Goal: Task Accomplishment & Management: Complete application form

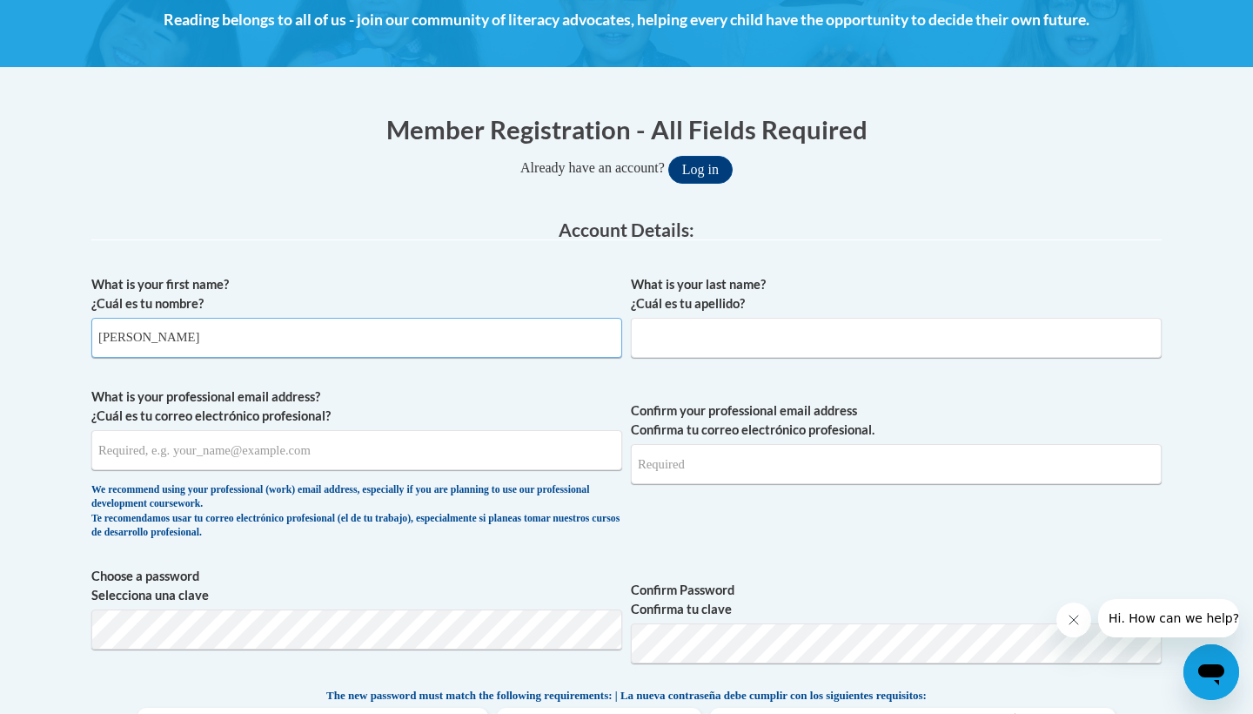
type input "[PERSON_NAME]"
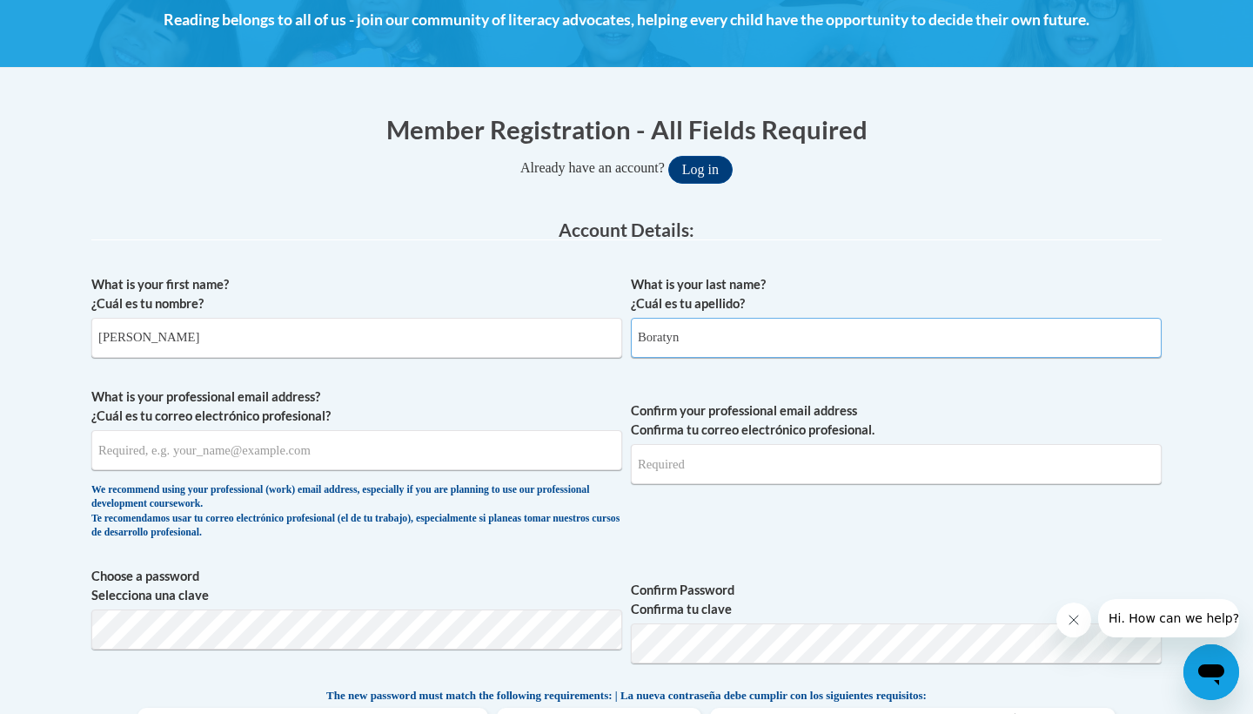
type input "Boratyn"
type input "[EMAIL_ADDRESS][DOMAIN_NAME]"
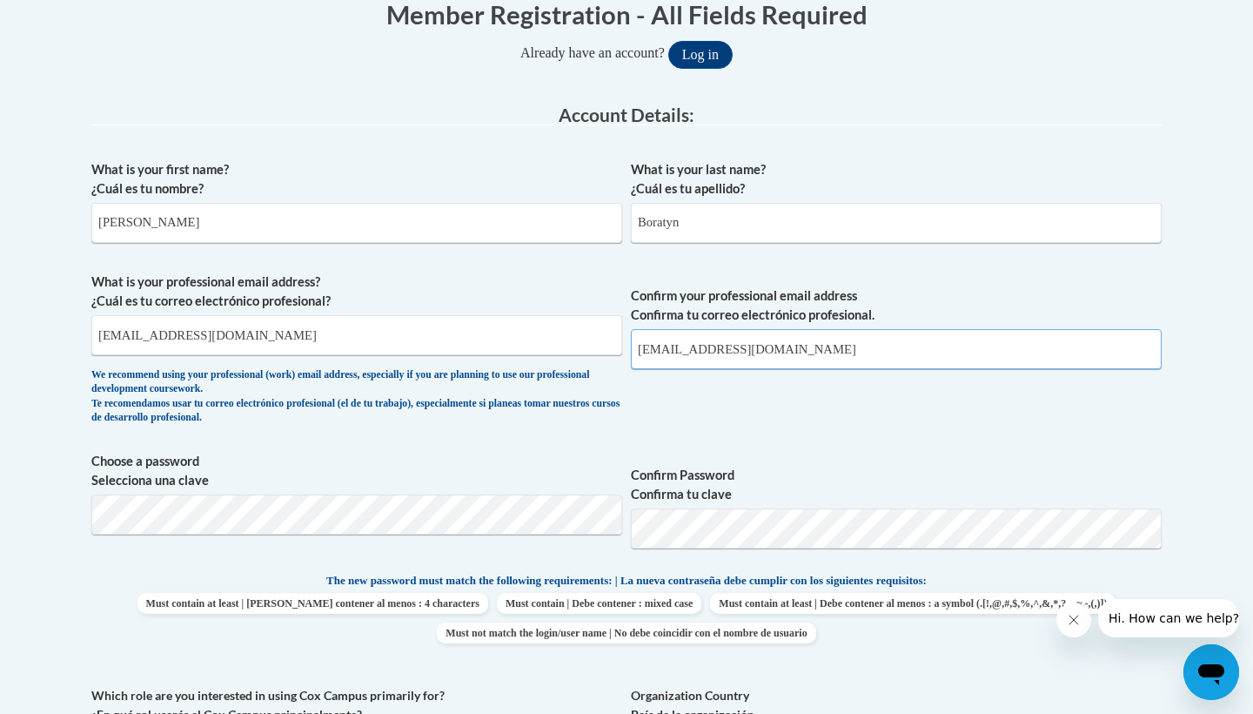
scroll to position [381, 0]
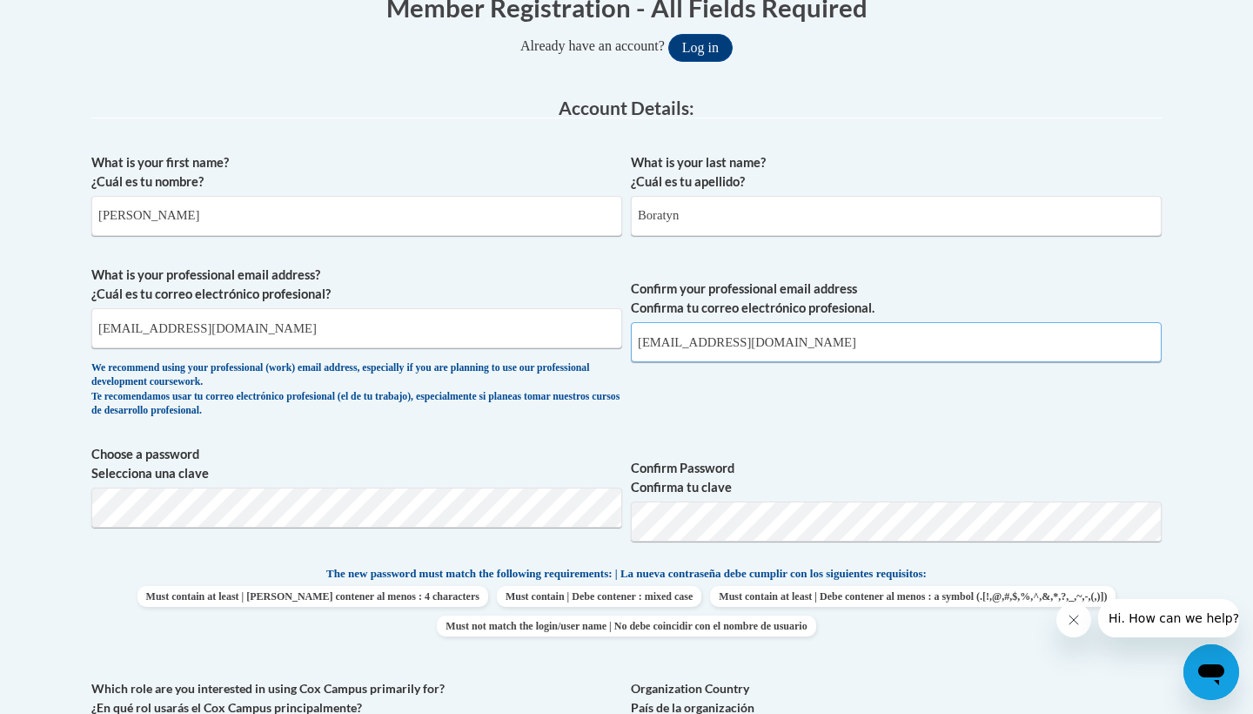
type input "[EMAIL_ADDRESS][DOMAIN_NAME]"
click at [415, 519] on fieldset "Account Details: xcvbxvcb Biography New Photo (GIF / JPEG) What is your first n…" at bounding box center [626, 522] width 1070 height 849
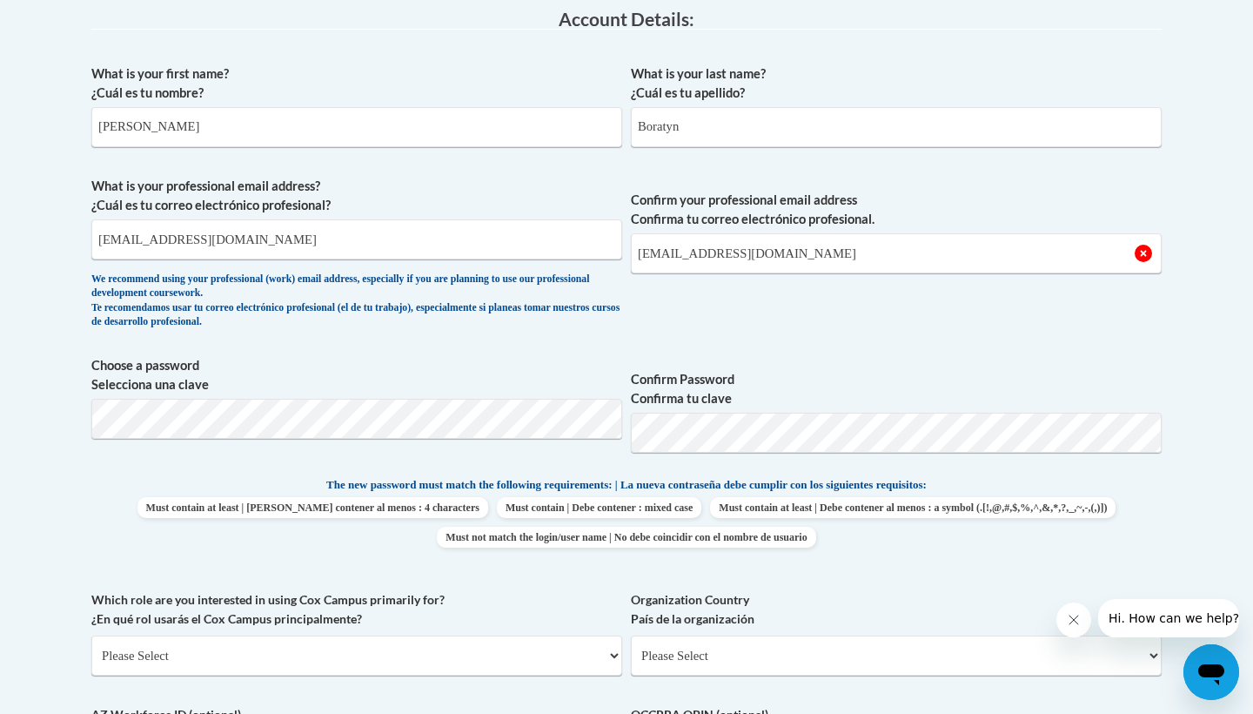
scroll to position [493, 0]
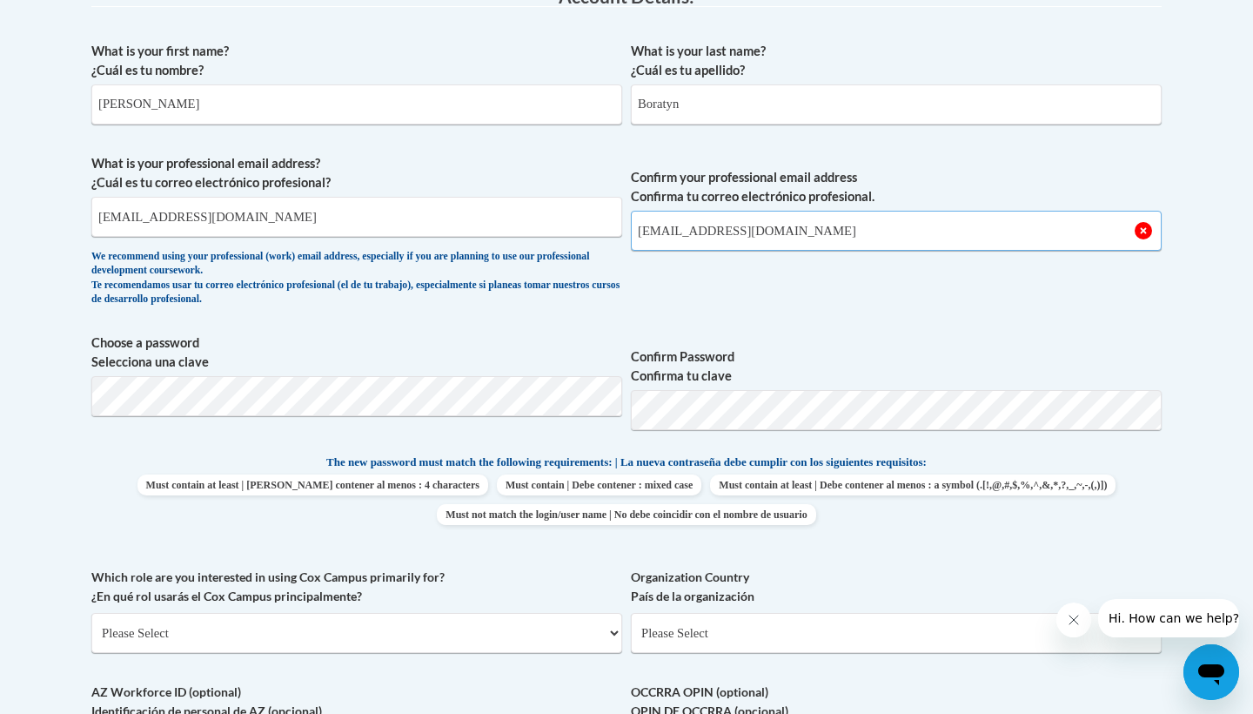
click at [764, 227] on input "[EMAIL_ADDRESS][DOMAIN_NAME]" at bounding box center [896, 231] width 531 height 40
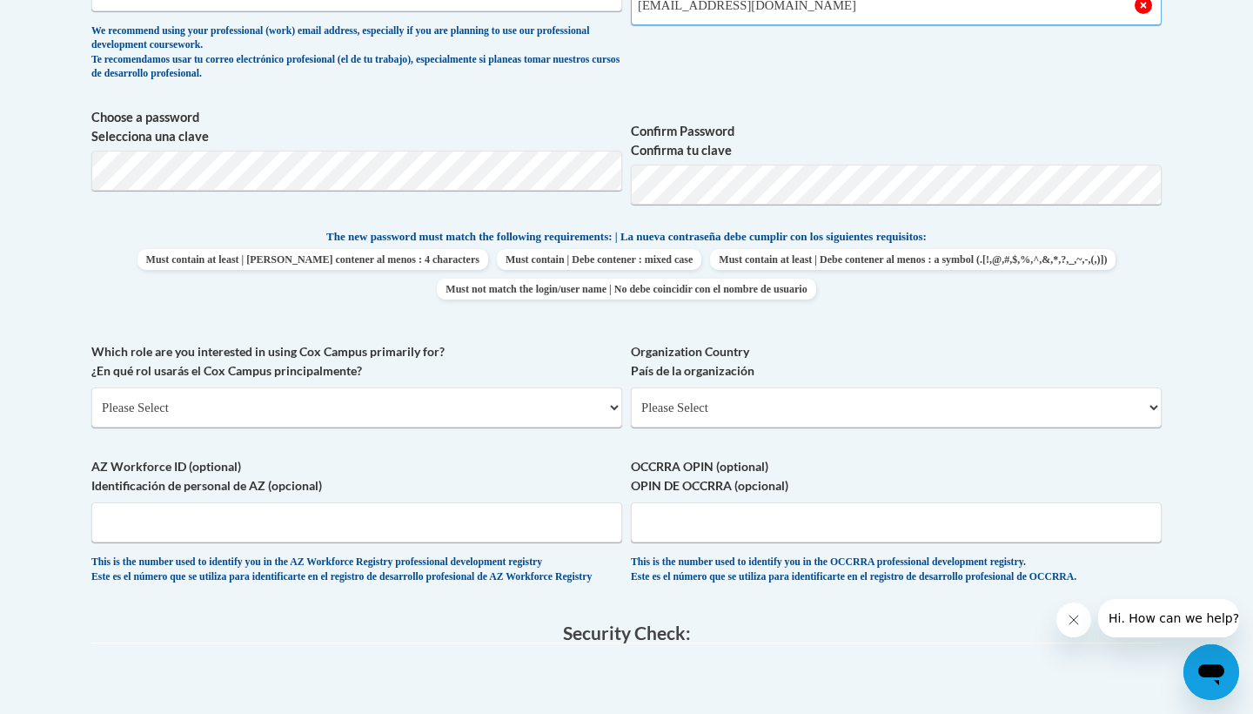
scroll to position [731, 0]
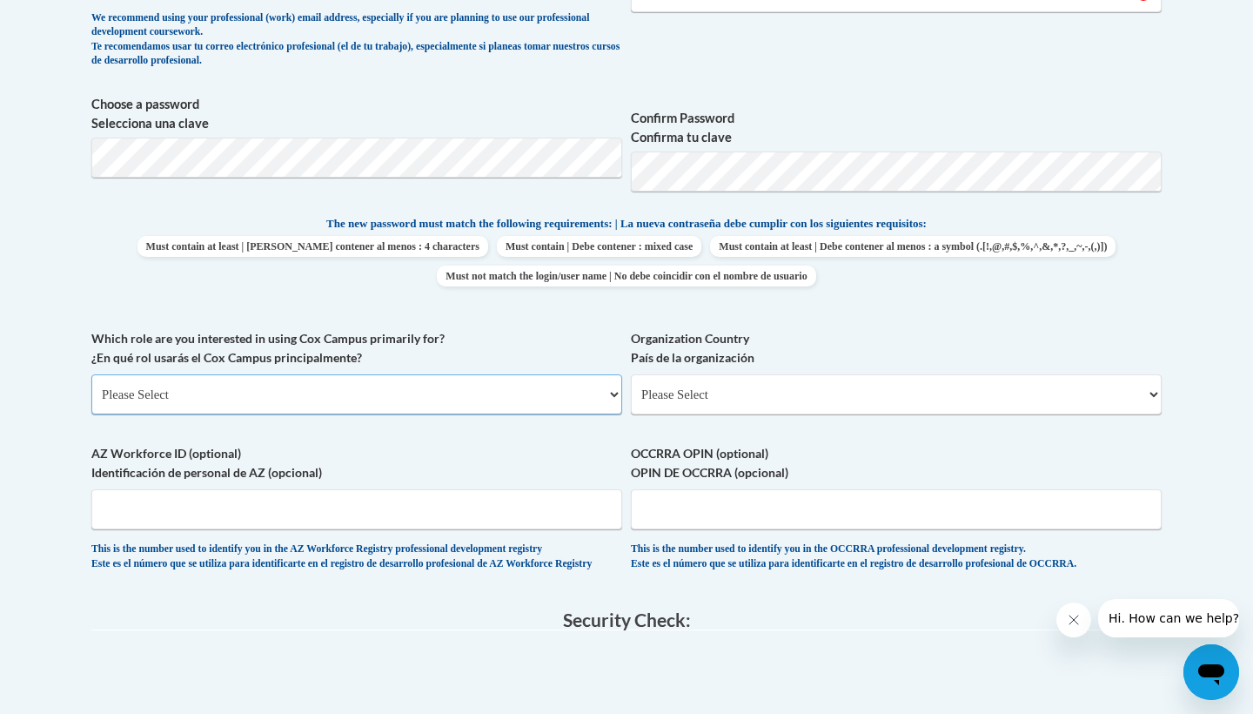
select select "5a18ea06-2b54-4451-96f2-d152daf9eac5"
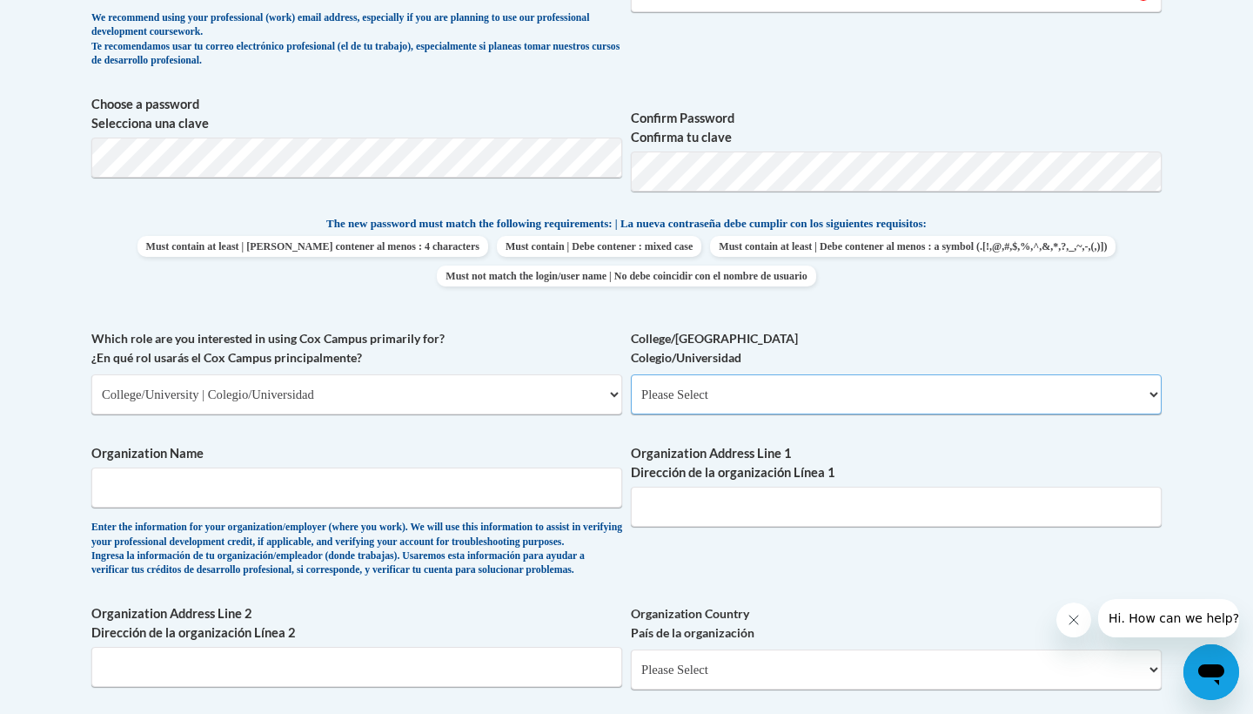
select select "99b32b07-cffc-426c-8bf6-0cd77760d84b"
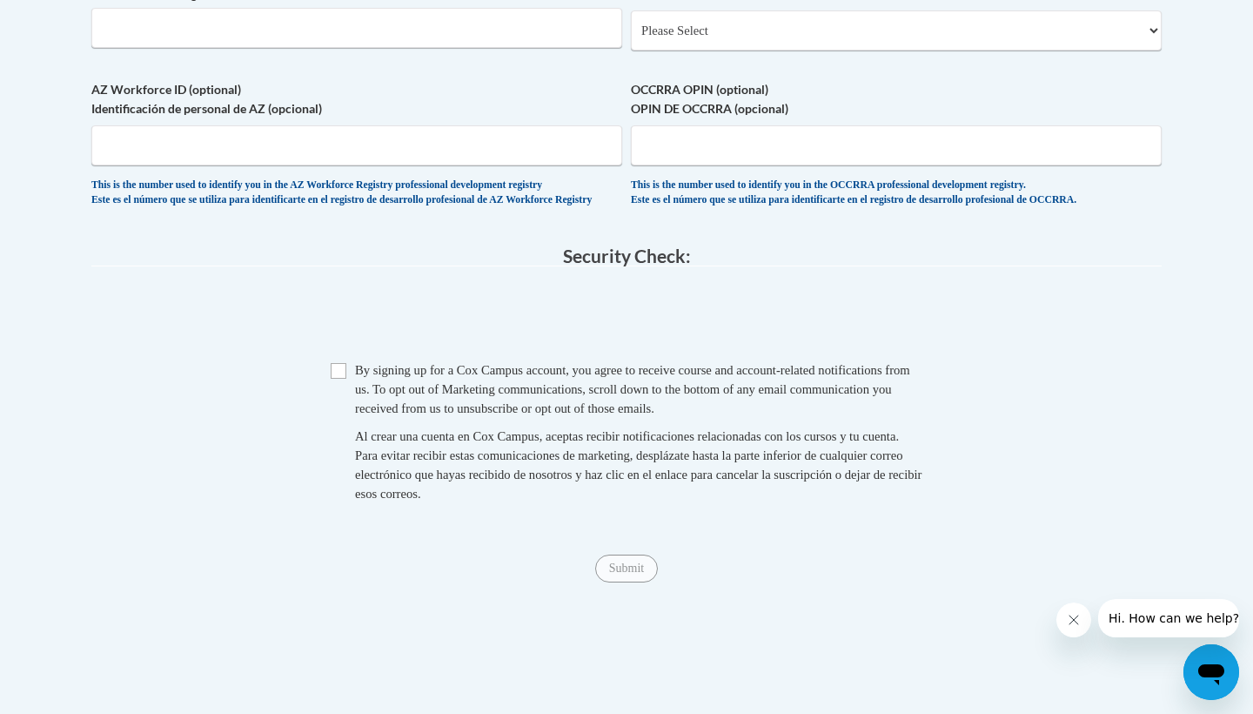
scroll to position [1371, 0]
click at [338, 378] on input "Checkbox" at bounding box center [339, 370] width 16 height 16
checkbox input "true"
click at [619, 581] on div "Submit Submit" at bounding box center [626, 567] width 1070 height 28
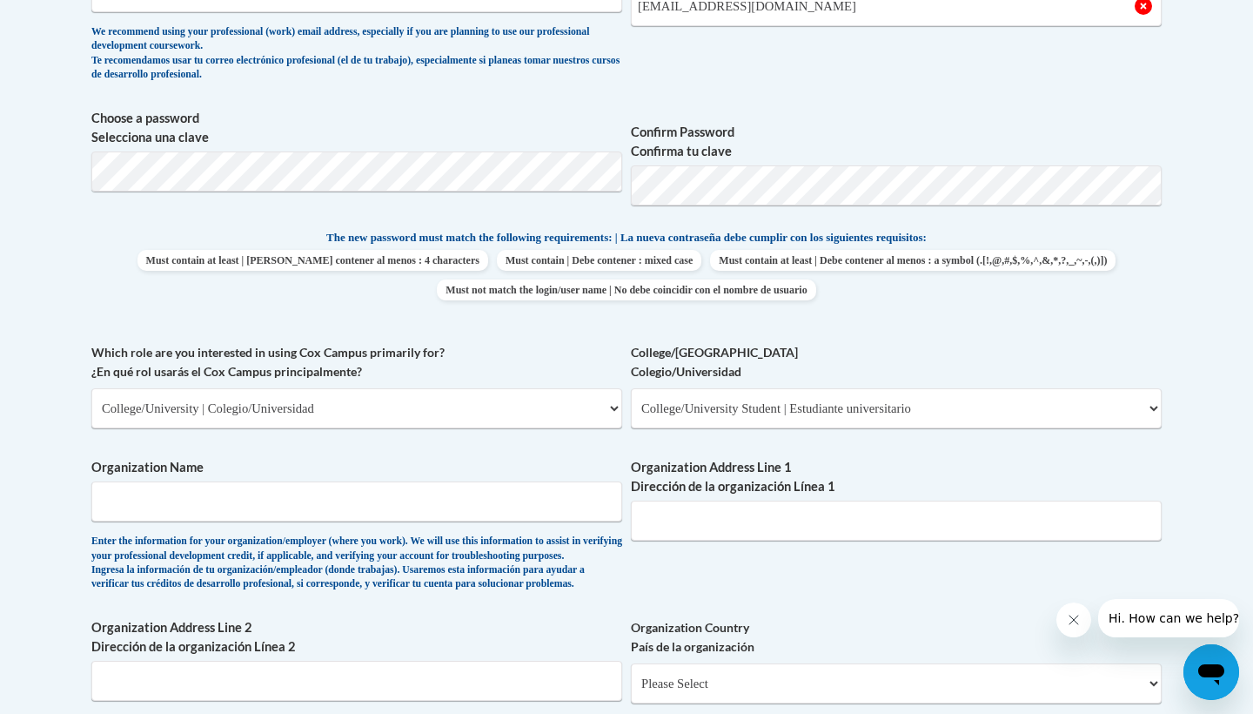
scroll to position [721, 0]
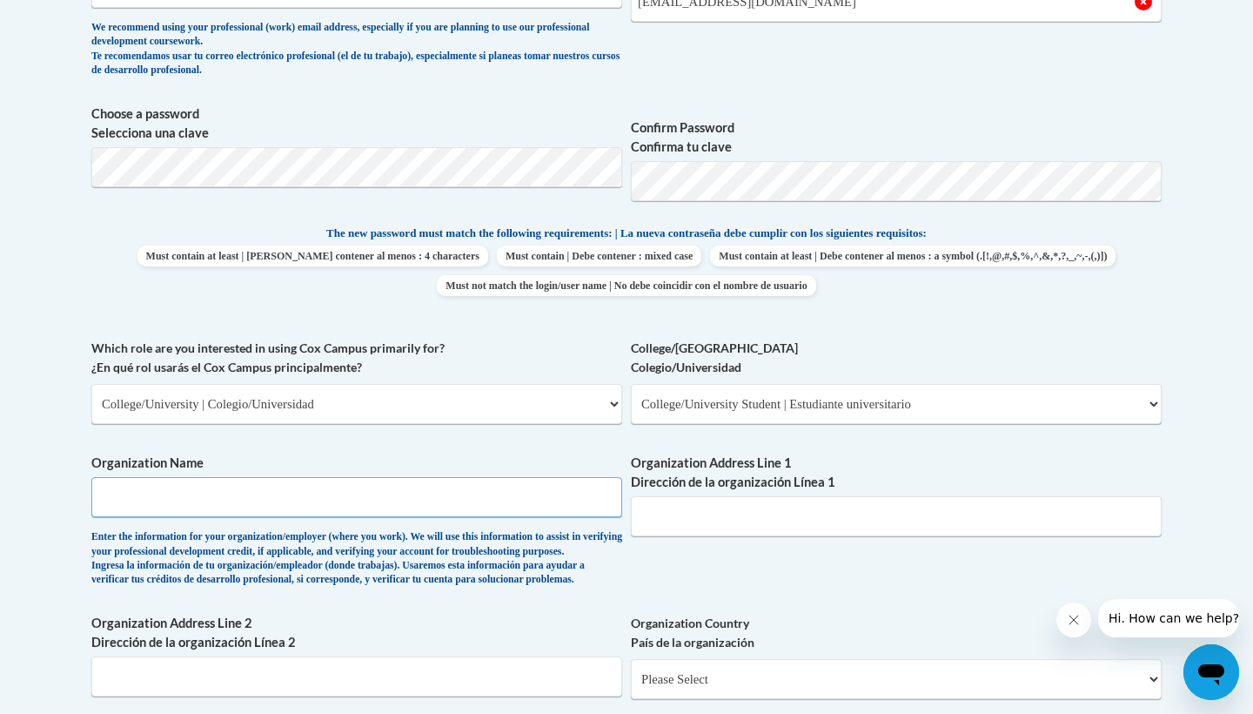
click at [437, 485] on input "Organization Name" at bounding box center [356, 497] width 531 height 40
type input "[GEOGRAPHIC_DATA][US_STATE]"
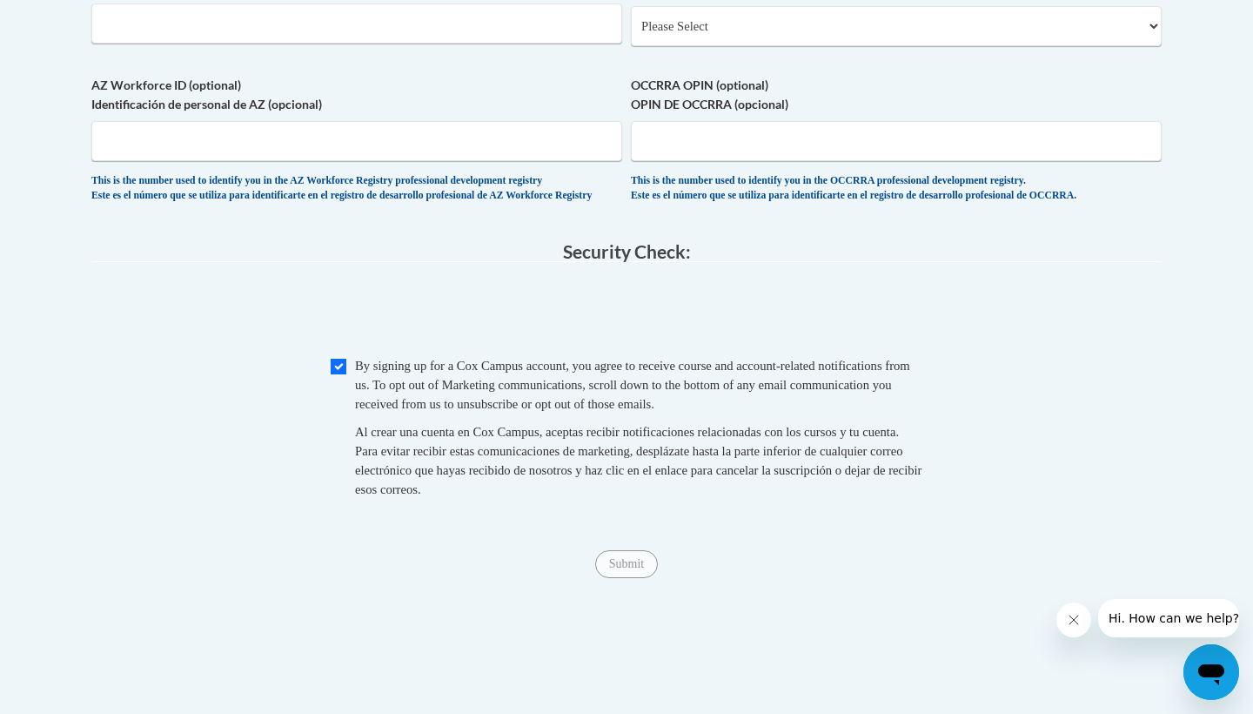
scroll to position [1386, 0]
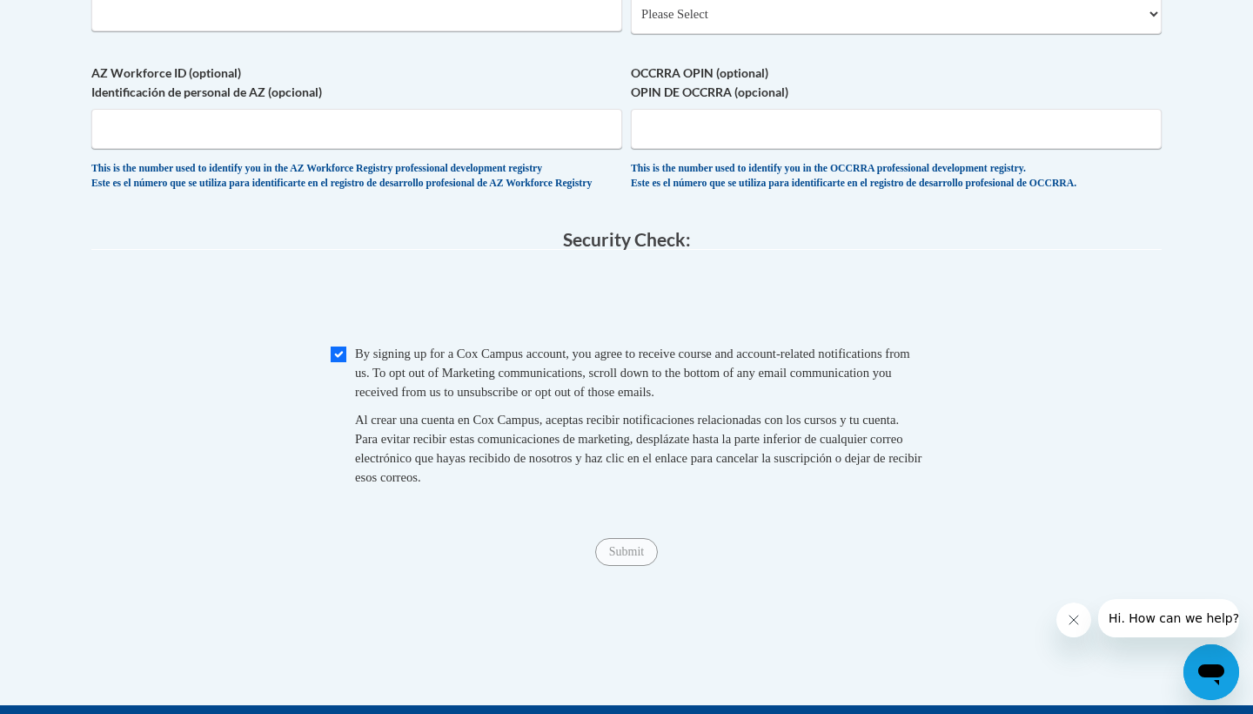
click at [628, 557] on span "Submit" at bounding box center [626, 550] width 63 height 14
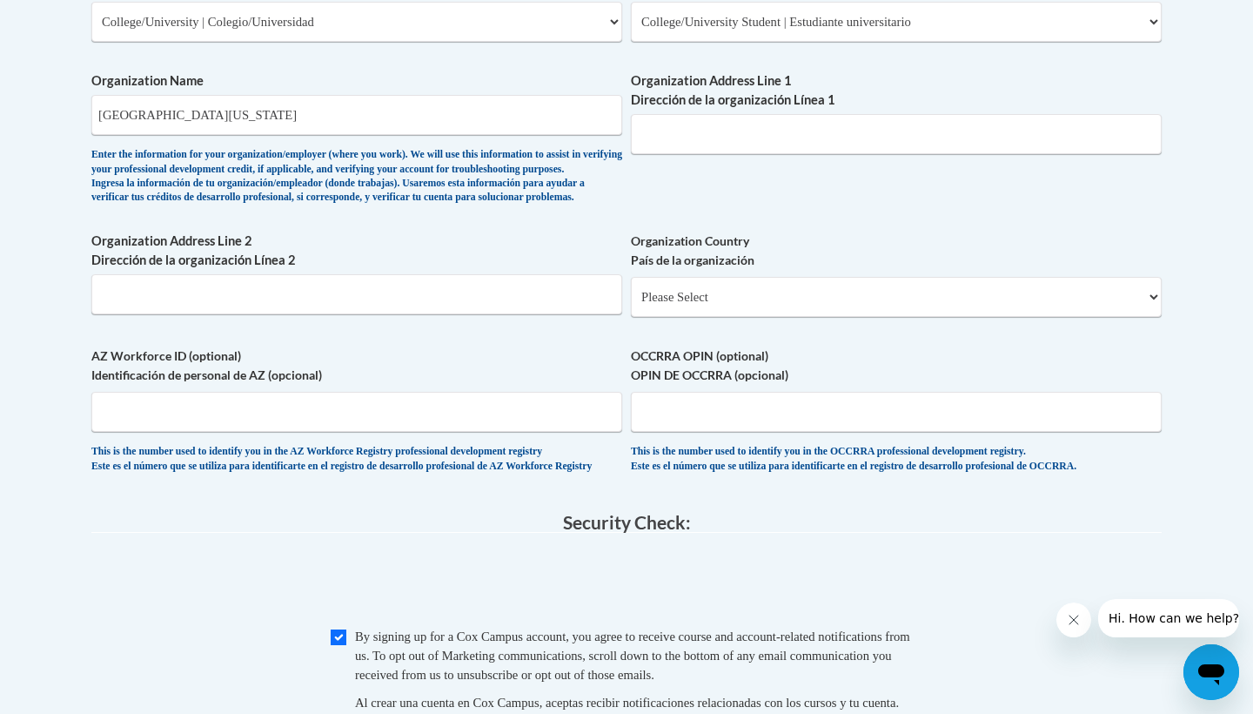
scroll to position [1112, 0]
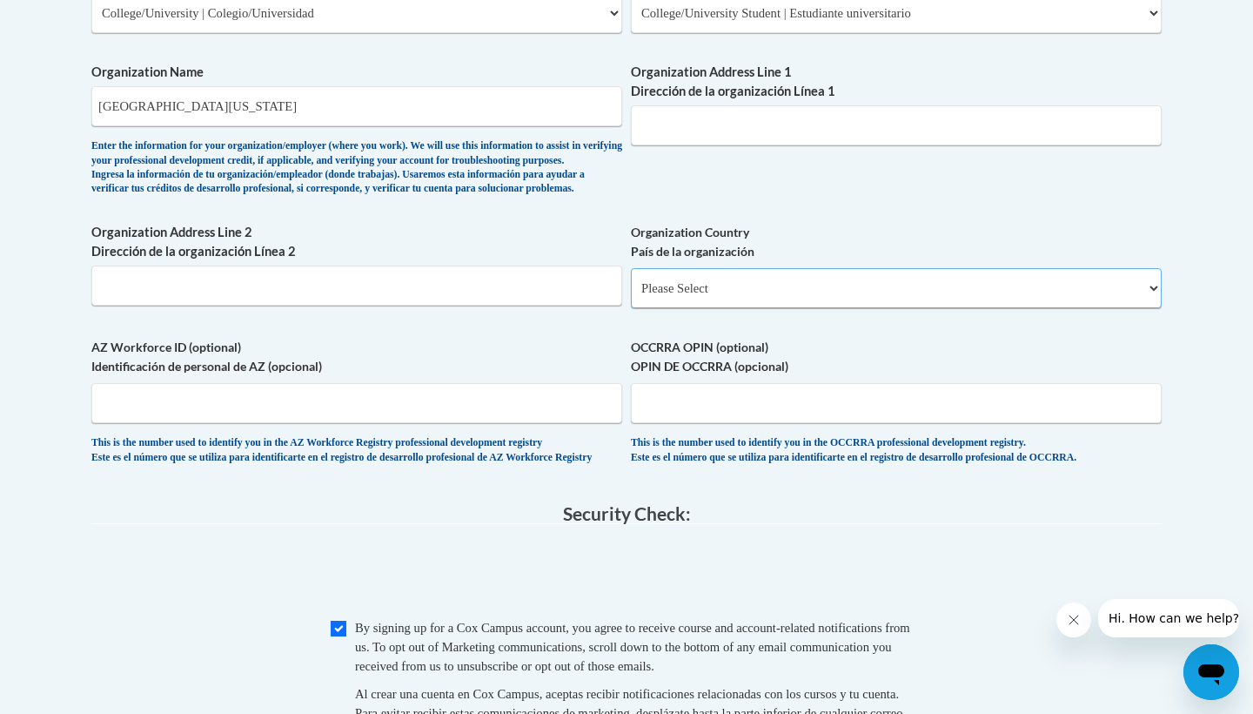
select select "ad49bcad-a171-4b2e-b99c-48b446064914"
select select
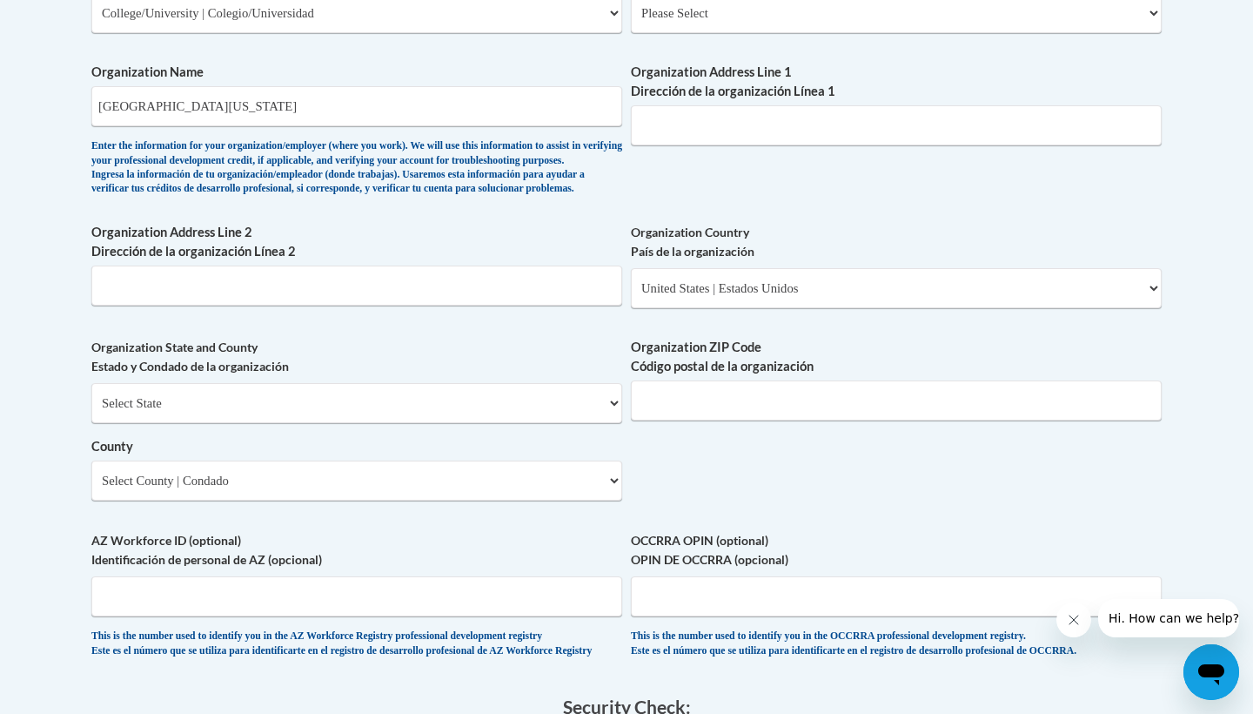
click at [378, 424] on div "Select State [US_STATE] [US_STATE] [US_STATE] [US_STATE] [US_STATE] [US_STATE] …" at bounding box center [356, 441] width 531 height 117
select select "[US_STATE]"
click at [413, 480] on select "County" at bounding box center [356, 480] width 531 height 40
select select "Hall"
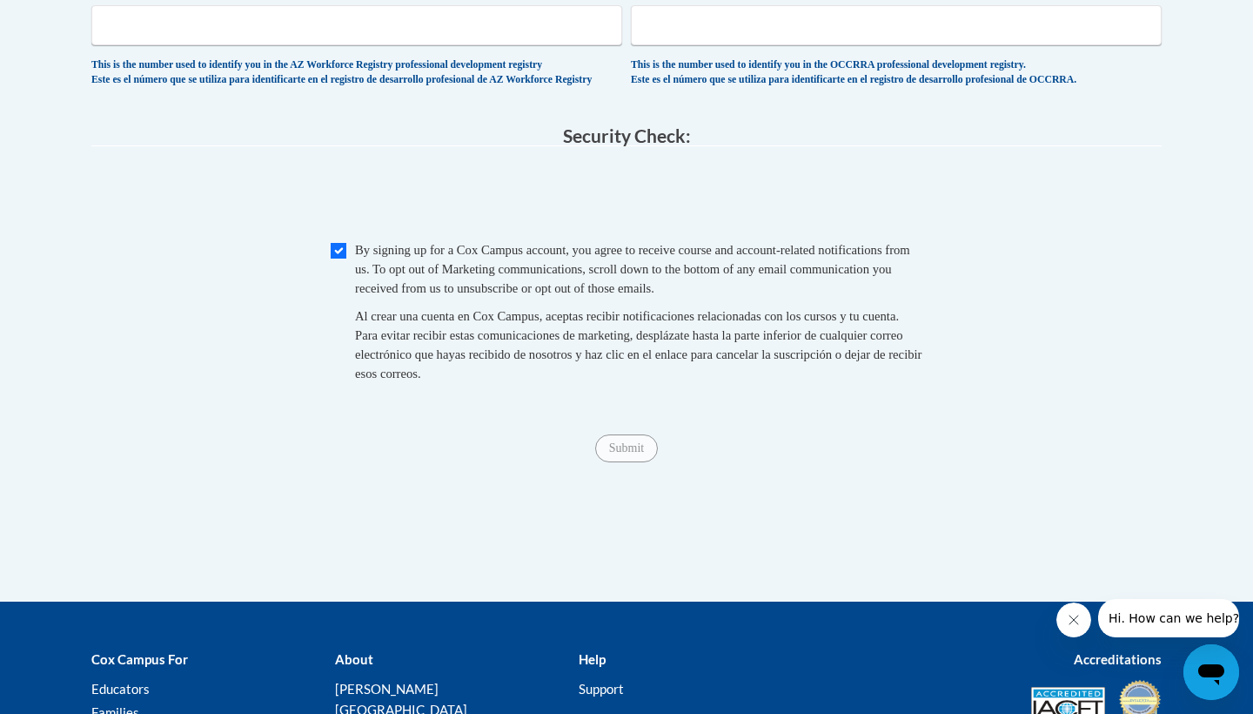
scroll to position [1747, 0]
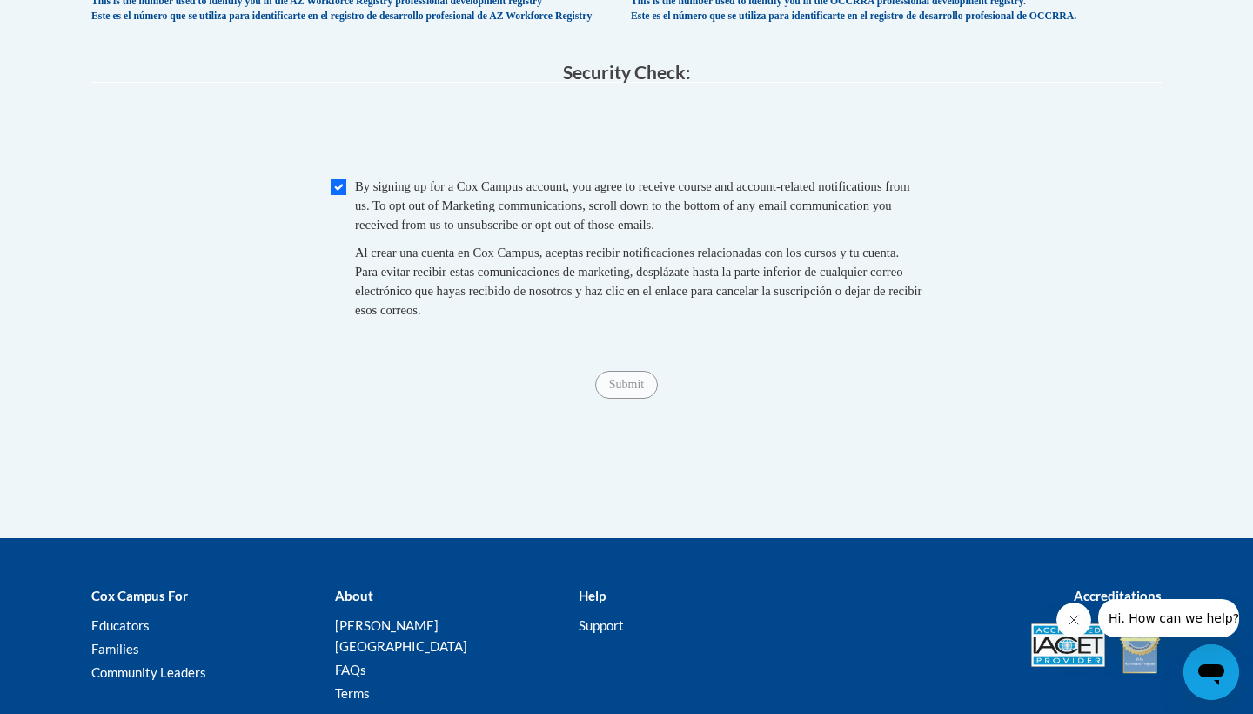
click at [644, 390] on span "Submit" at bounding box center [626, 383] width 63 height 14
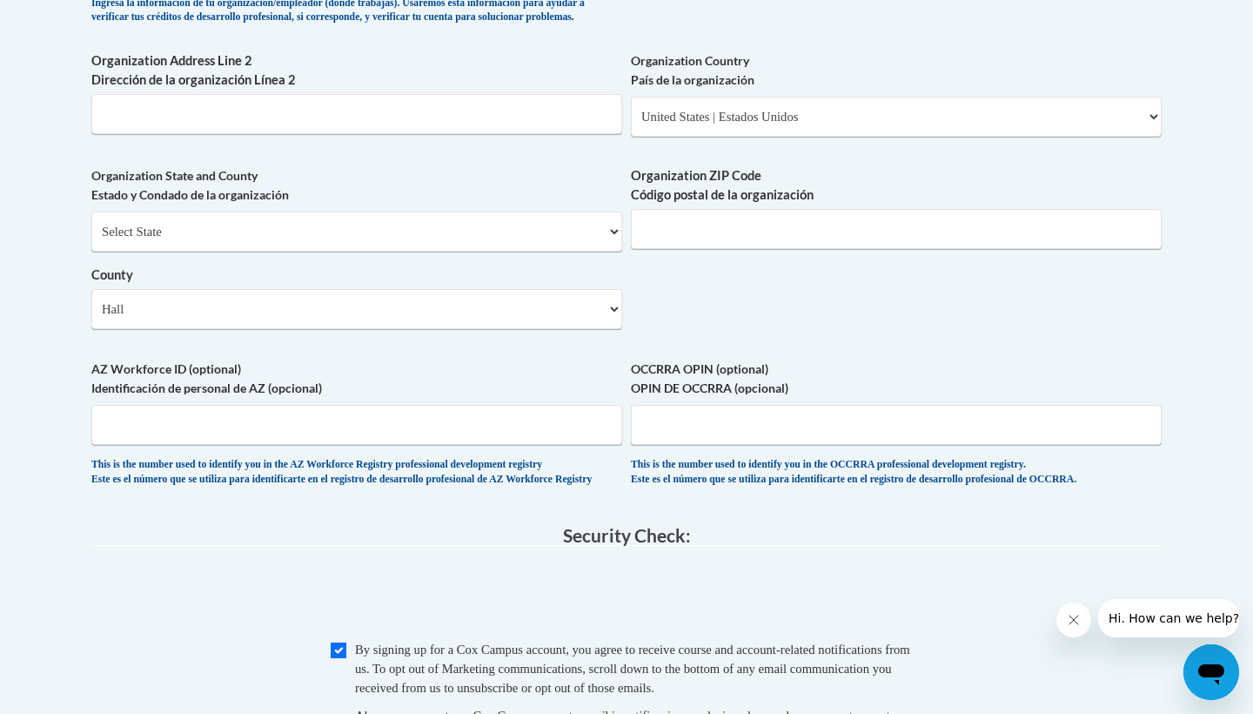
scroll to position [1285, 0]
click at [650, 233] on input "#0519" at bounding box center [896, 228] width 531 height 40
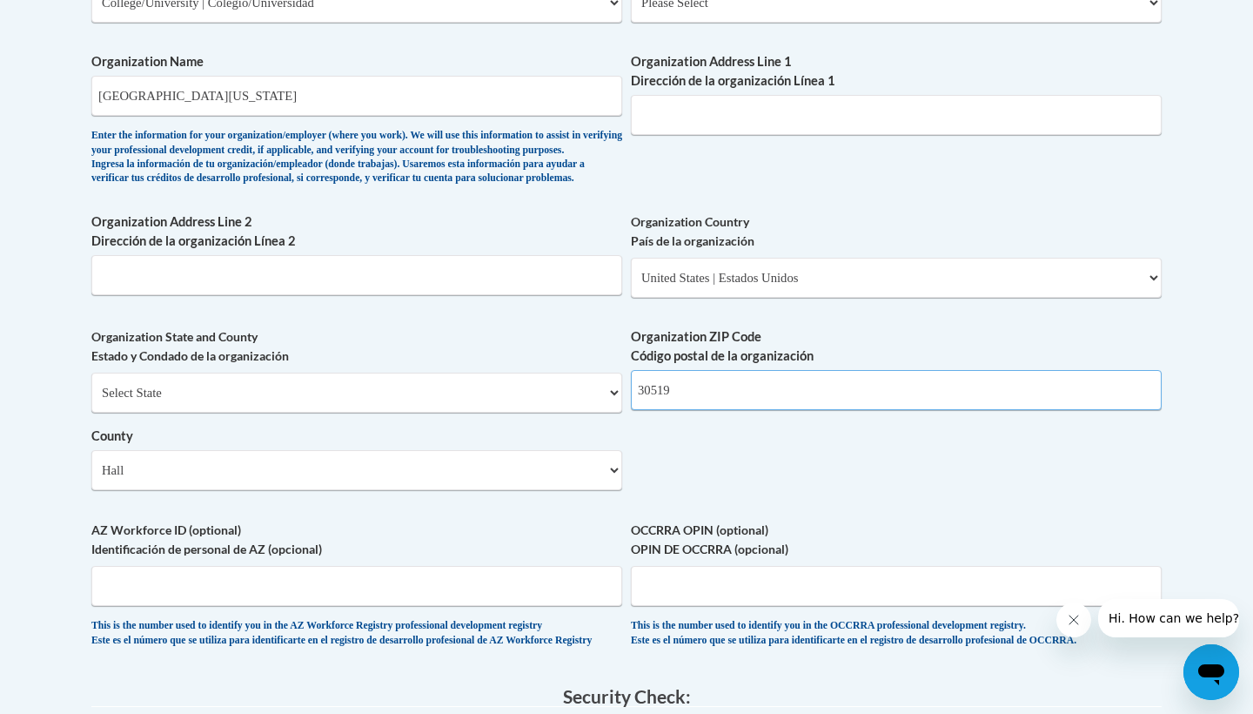
scroll to position [1126, 0]
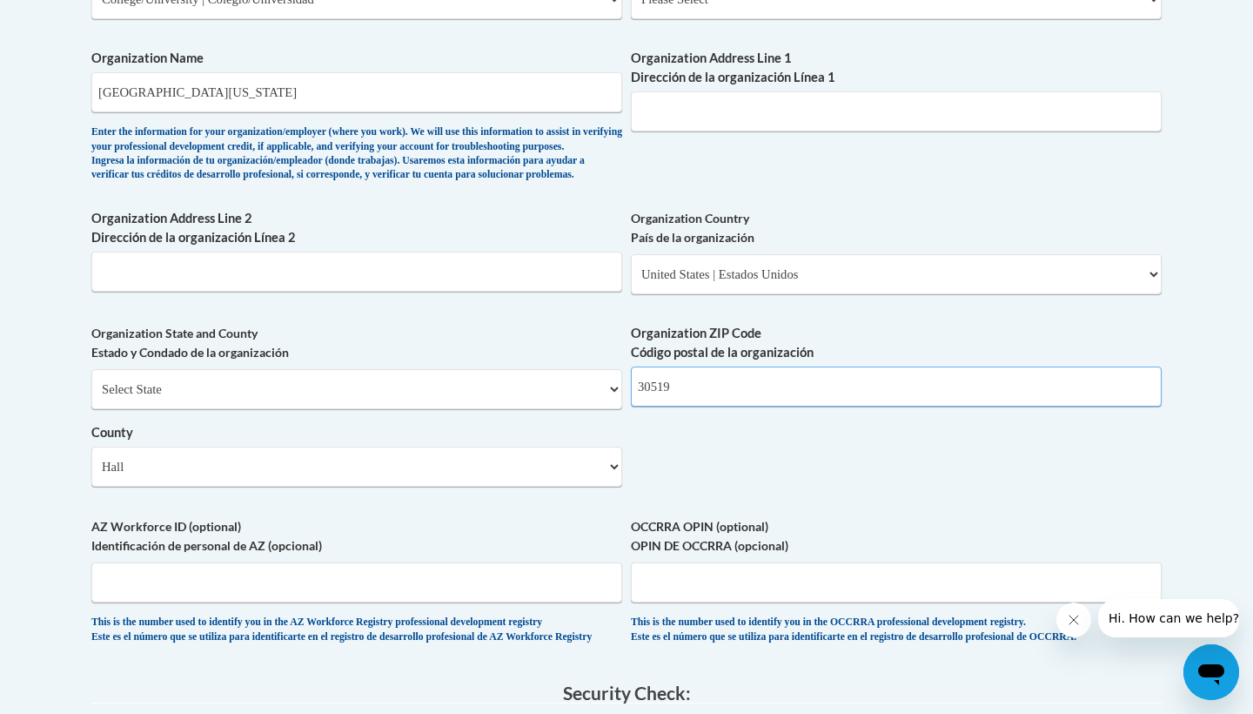
type input "30519"
click at [706, 103] on input "Organization Address Line 1 Dirección de la organización Línea 1" at bounding box center [896, 111] width 531 height 40
click at [646, 103] on input "#[STREET_ADDRESS][PERSON_NAME]" at bounding box center [896, 111] width 531 height 40
type input "[STREET_ADDRESS][PERSON_NAME]"
click at [748, 401] on input "30519" at bounding box center [896, 386] width 531 height 40
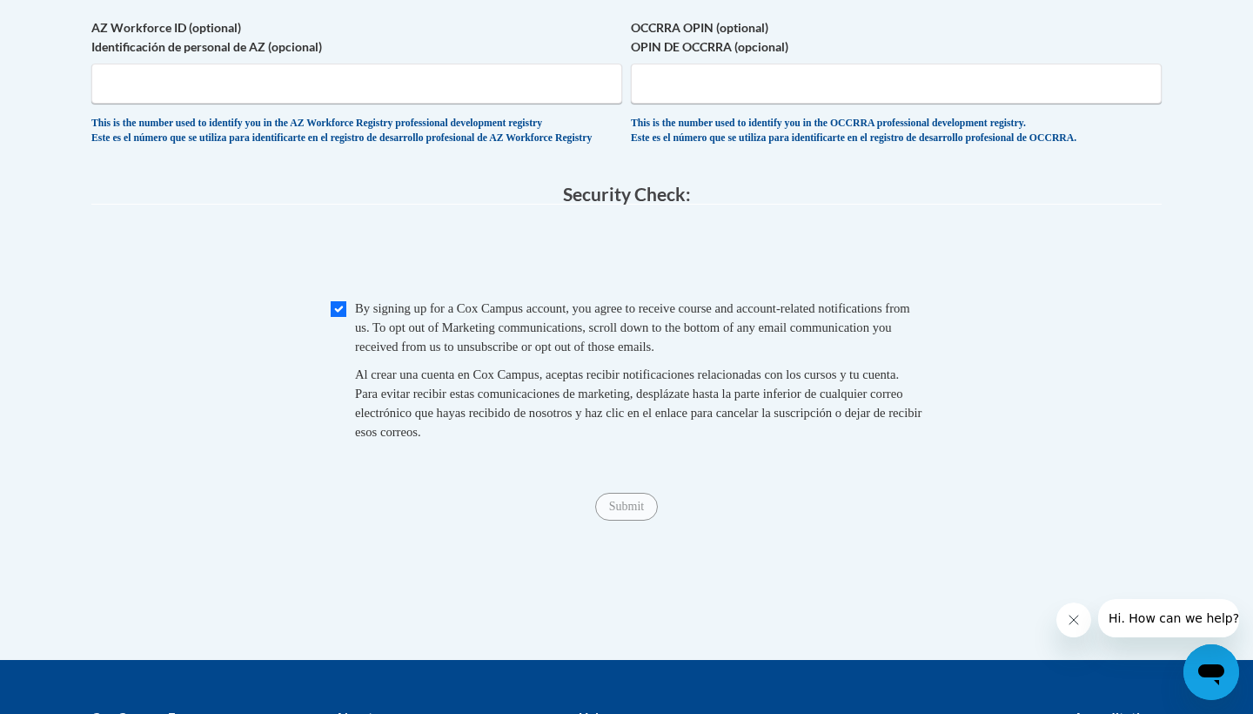
scroll to position [1663, 0]
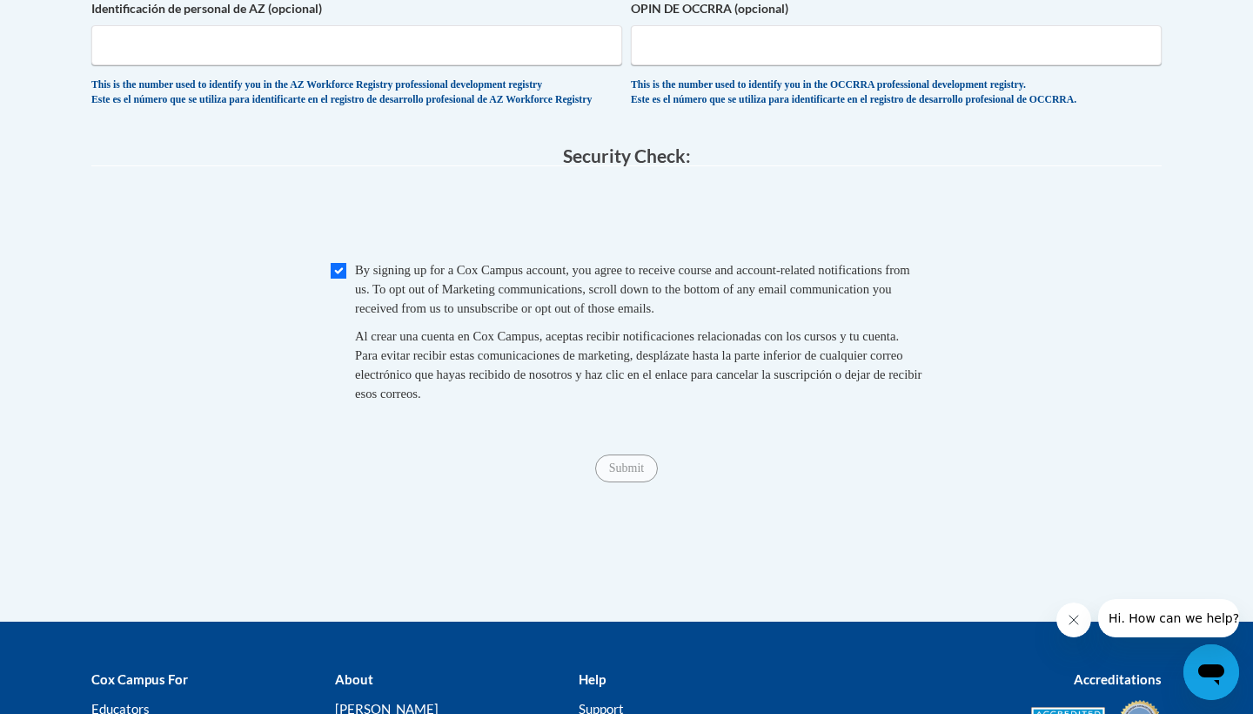
type input "30566"
click at [614, 473] on span "Submit" at bounding box center [626, 467] width 63 height 14
click at [615, 473] on span "Submit" at bounding box center [626, 467] width 63 height 14
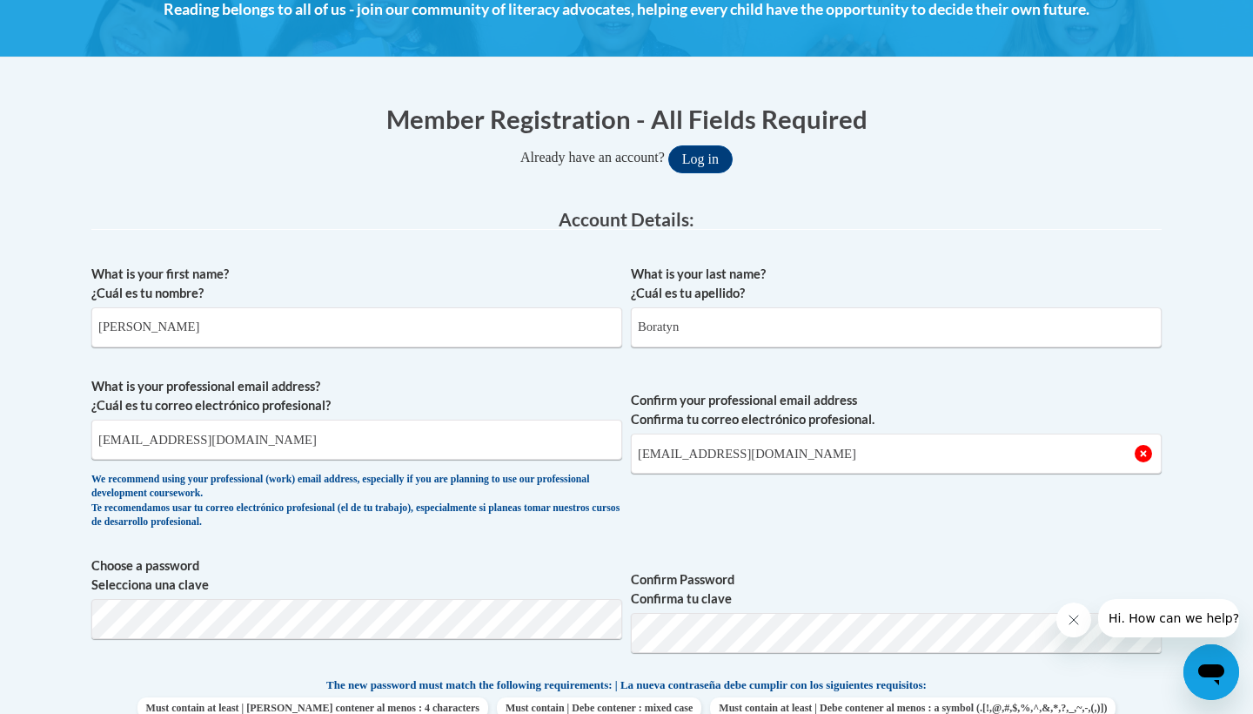
scroll to position [424, 0]
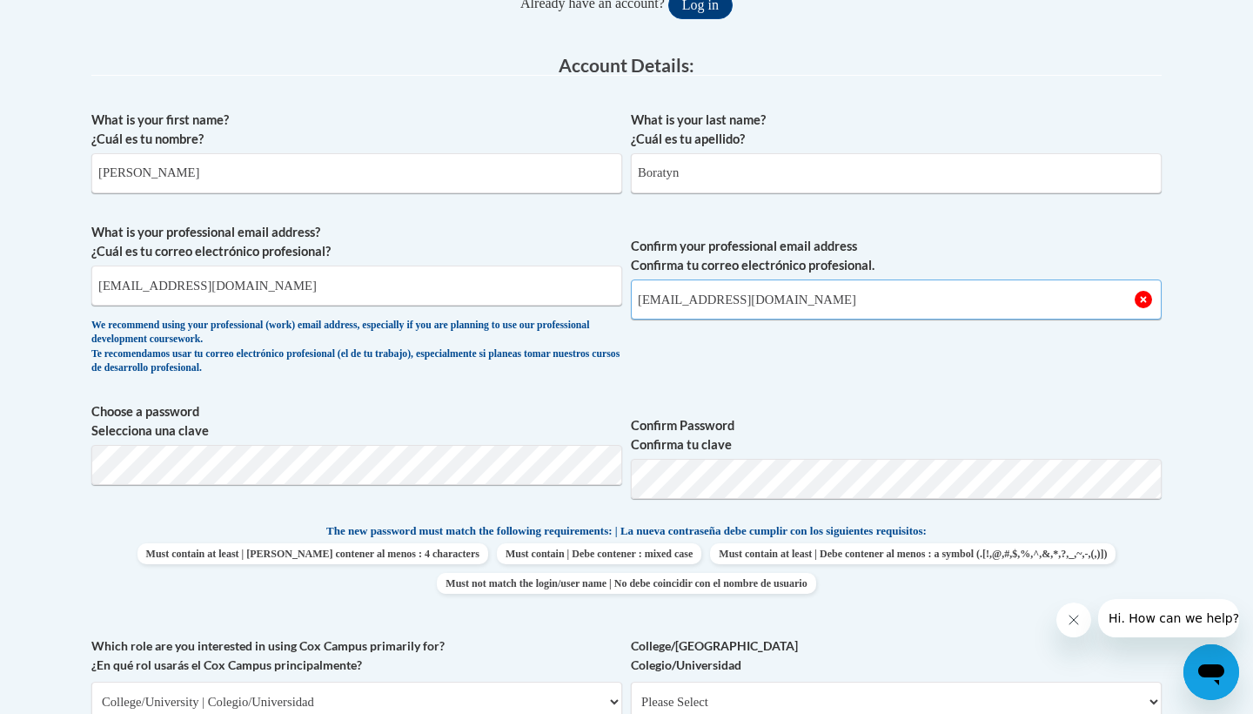
click at [805, 305] on input "[EMAIL_ADDRESS][DOMAIN_NAME]" at bounding box center [896, 299] width 531 height 40
click at [95, 284] on input "[EMAIL_ADDRESS][DOMAIN_NAME]" at bounding box center [356, 285] width 531 height 40
click at [269, 285] on input "[EMAIL_ADDRESS][DOMAIN_NAME]" at bounding box center [356, 285] width 531 height 40
type input "[EMAIL_ADDRESS][DOMAIN_NAME]"
click at [787, 302] on input "[EMAIL_ADDRESS][DOMAIN_NAME]" at bounding box center [896, 299] width 531 height 40
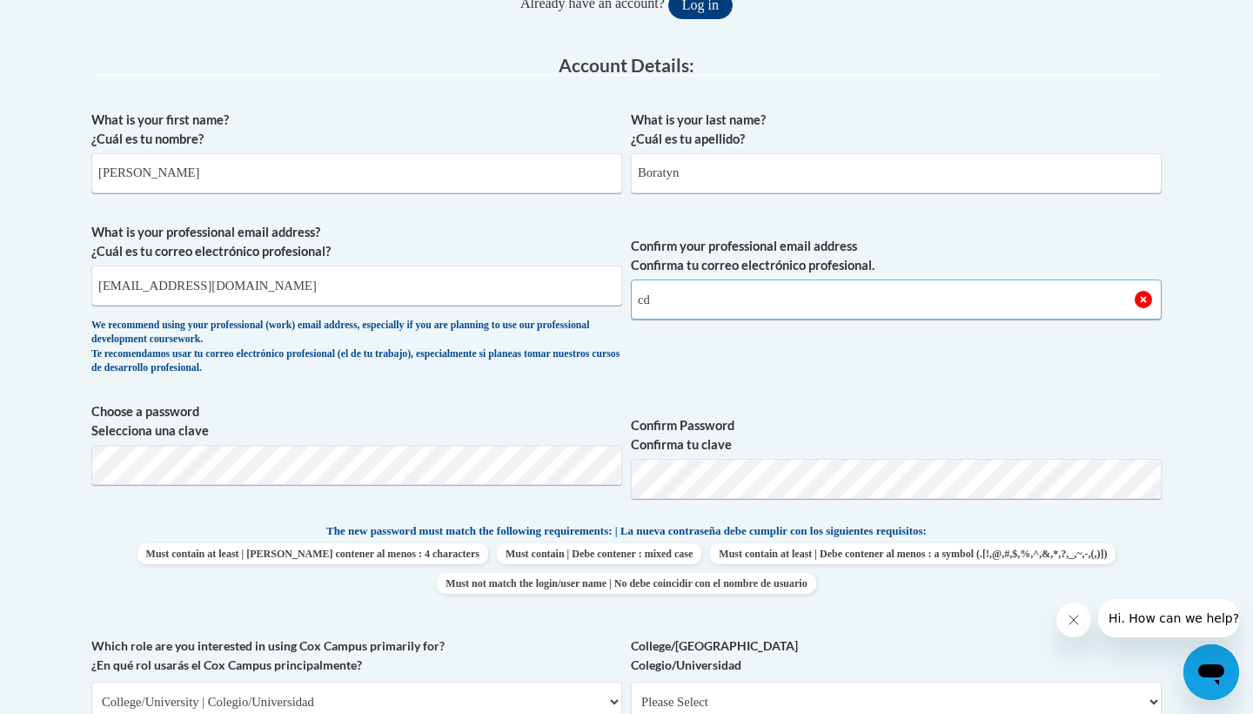
type input "c"
type input "[EMAIL_ADDRESS][DOMAIN_NAME]"
click at [845, 439] on label "Confirm Password Confirma tu clave" at bounding box center [896, 435] width 531 height 38
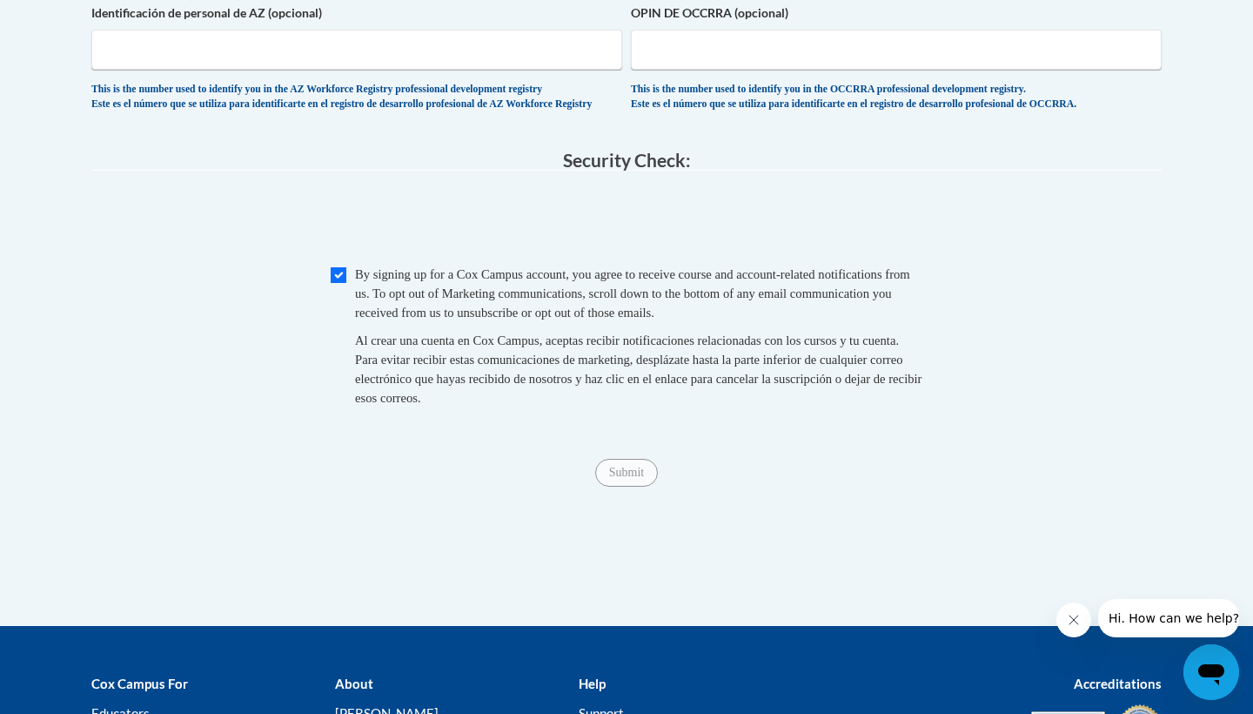
scroll to position [1681, 0]
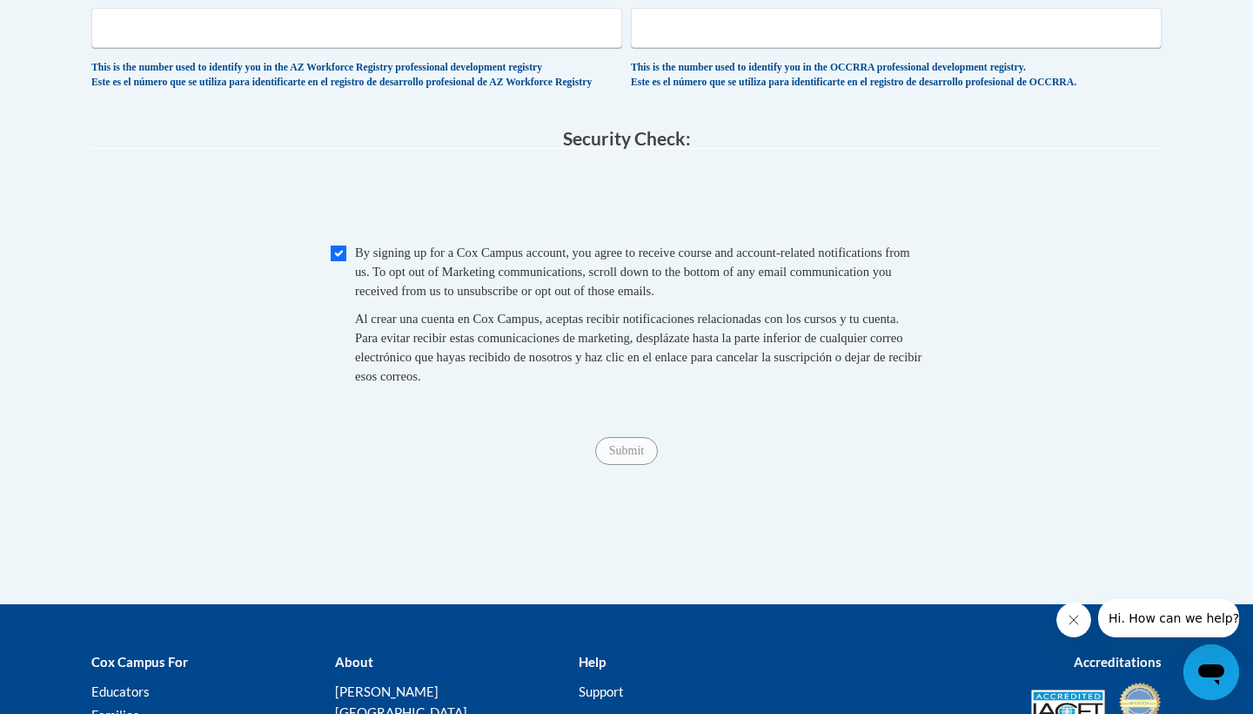
click at [625, 456] on span "Submit" at bounding box center [626, 449] width 63 height 14
drag, startPoint x: 625, startPoint y: 464, endPoint x: 613, endPoint y: 580, distance: 117.3
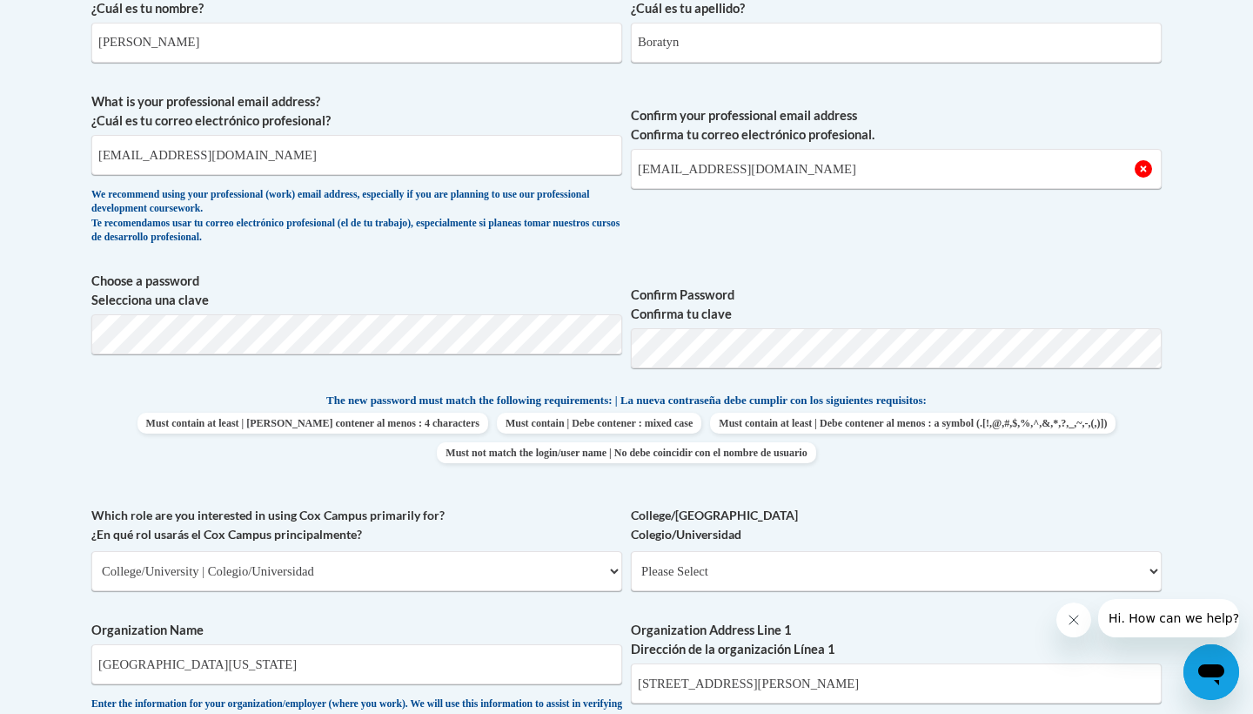
scroll to position [558, 0]
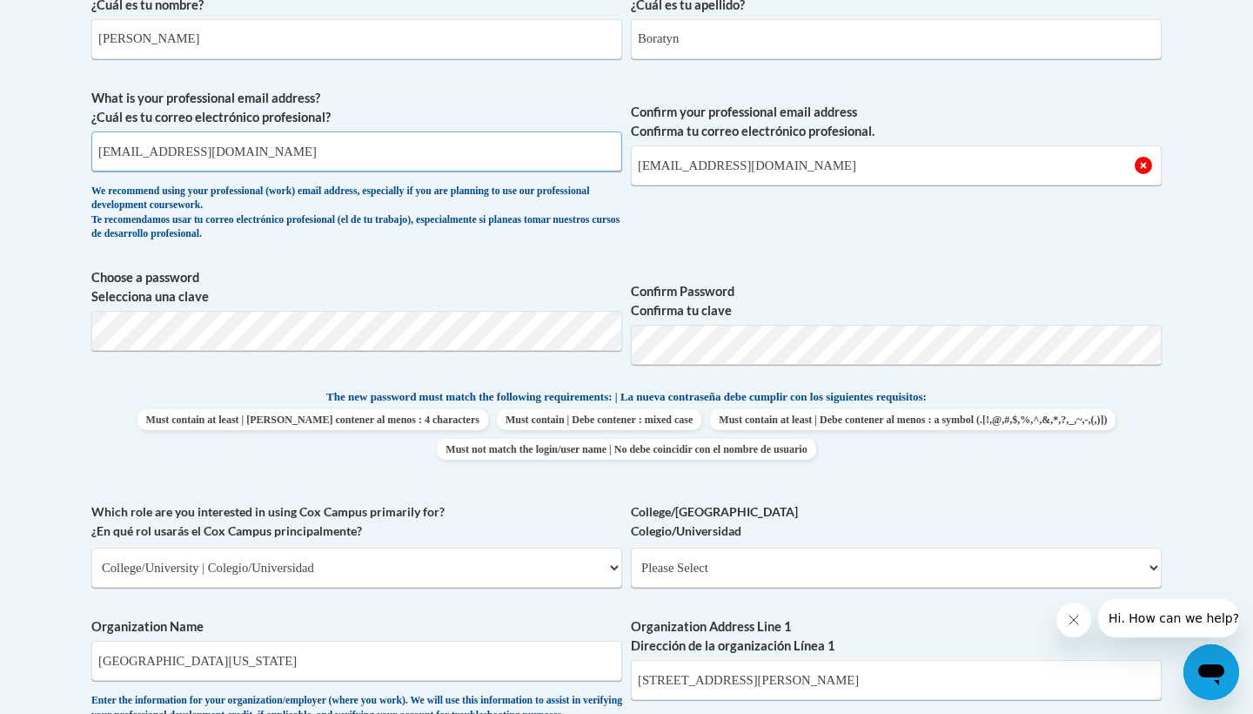
drag, startPoint x: 305, startPoint y: 138, endPoint x: 258, endPoint y: 146, distance: 47.8
click at [258, 146] on input "[EMAIL_ADDRESS][DOMAIN_NAME]" at bounding box center [356, 151] width 531 height 40
type input "[EMAIL_ADDRESS][DOMAIN_NAME]"
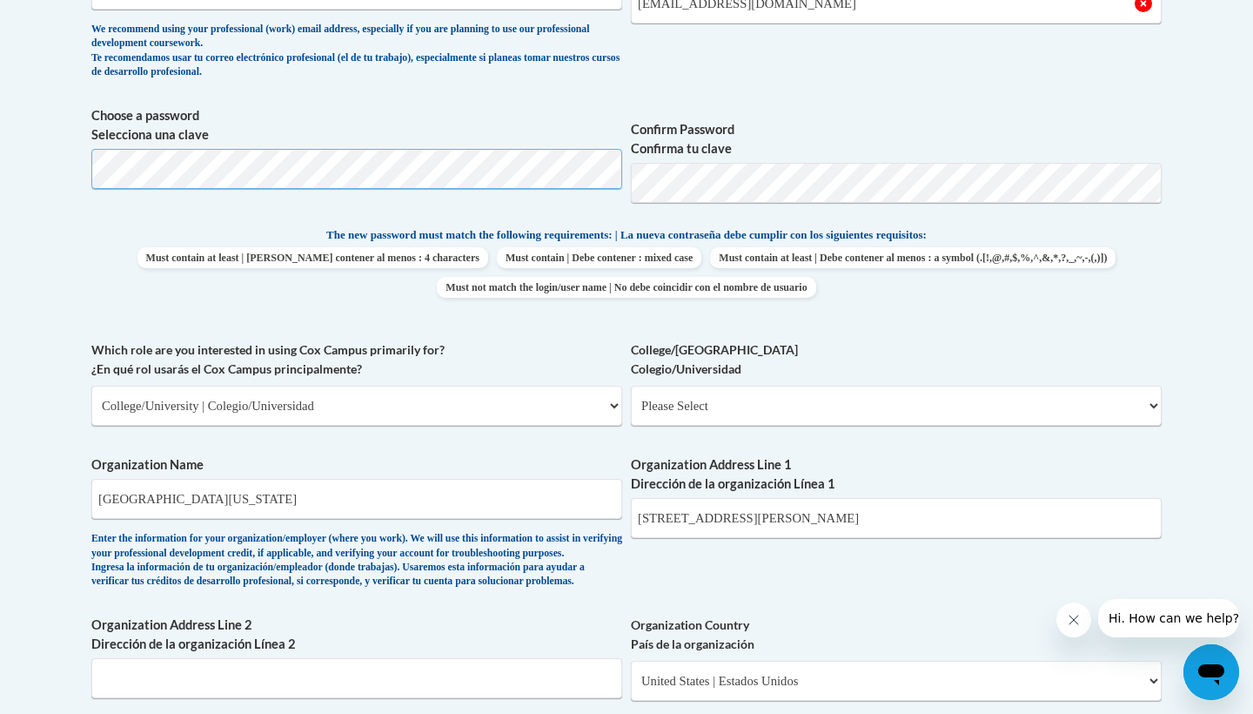
scroll to position [720, 0]
click at [486, 180] on span "Choose a password Selecciona una clave Confirm Password Confirma tu clave" at bounding box center [626, 161] width 1070 height 111
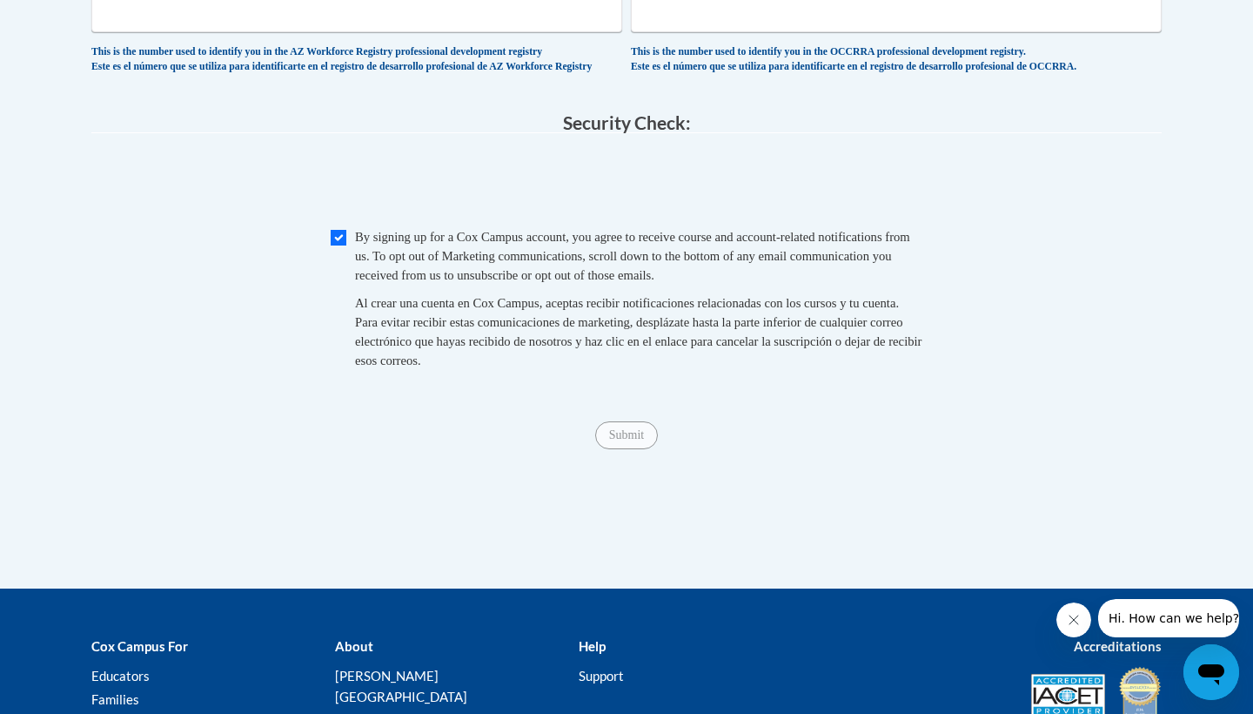
scroll to position [1702, 0]
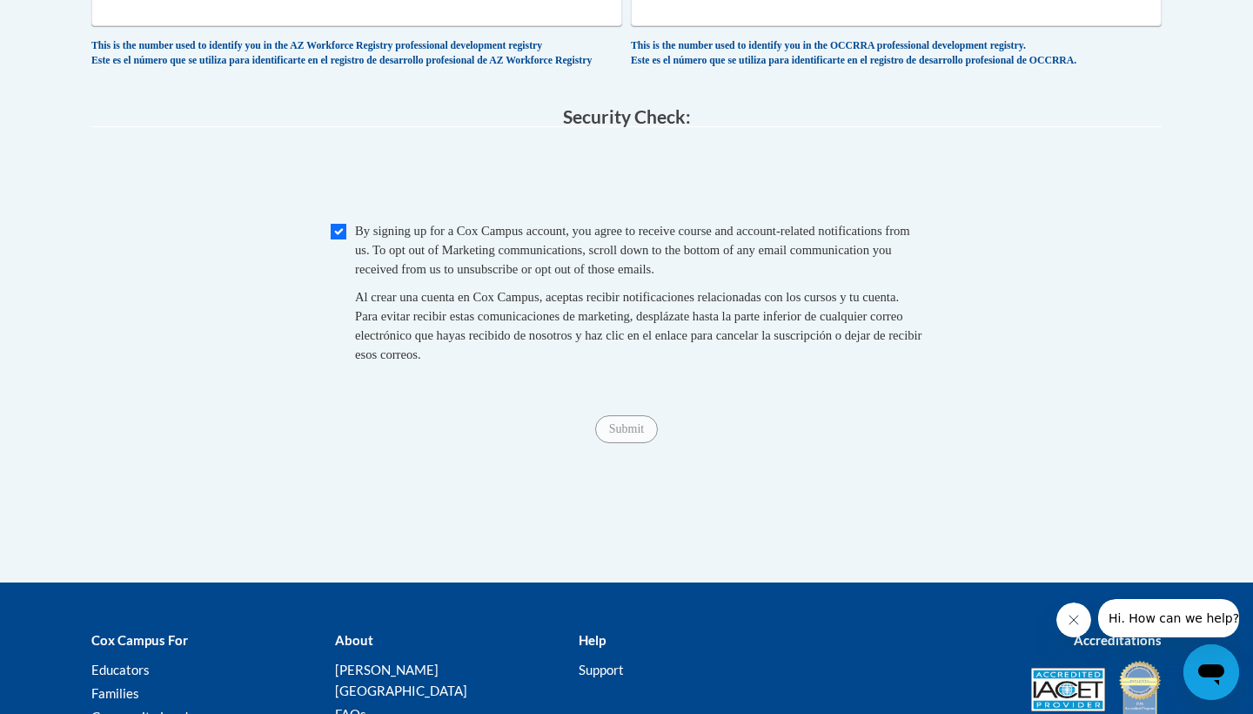
click at [642, 434] on span "Submit" at bounding box center [626, 427] width 63 height 14
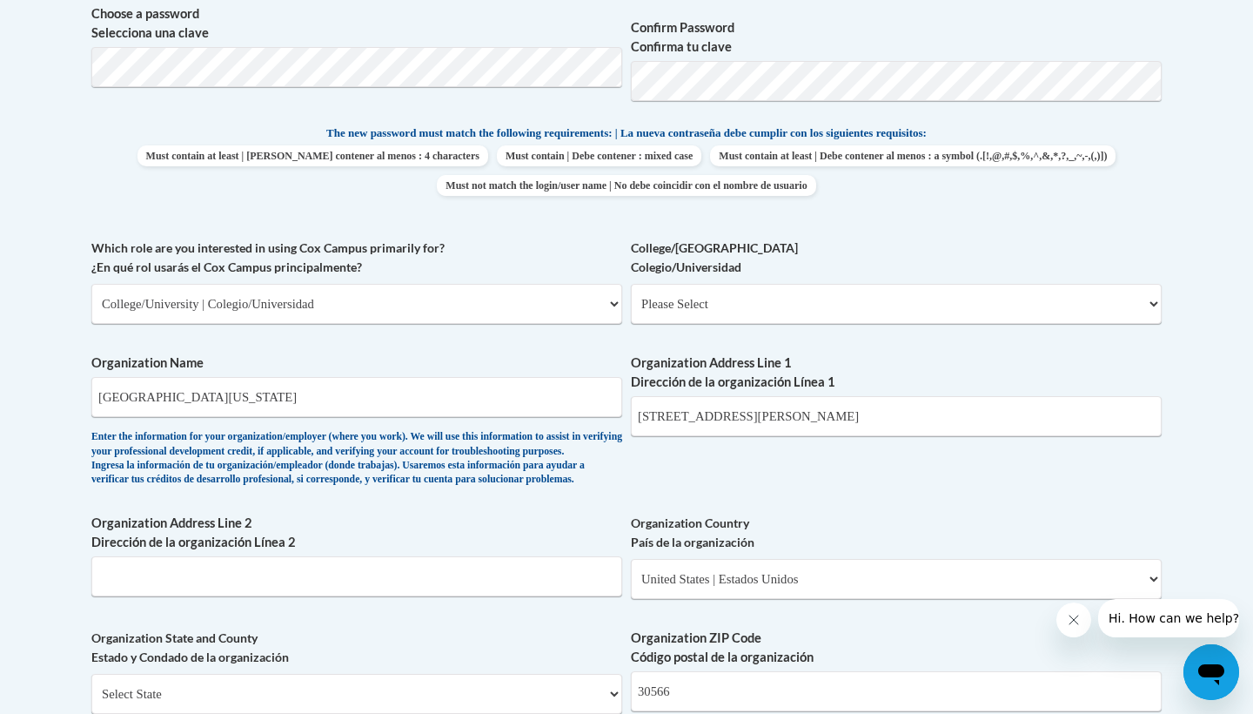
scroll to position [824, 0]
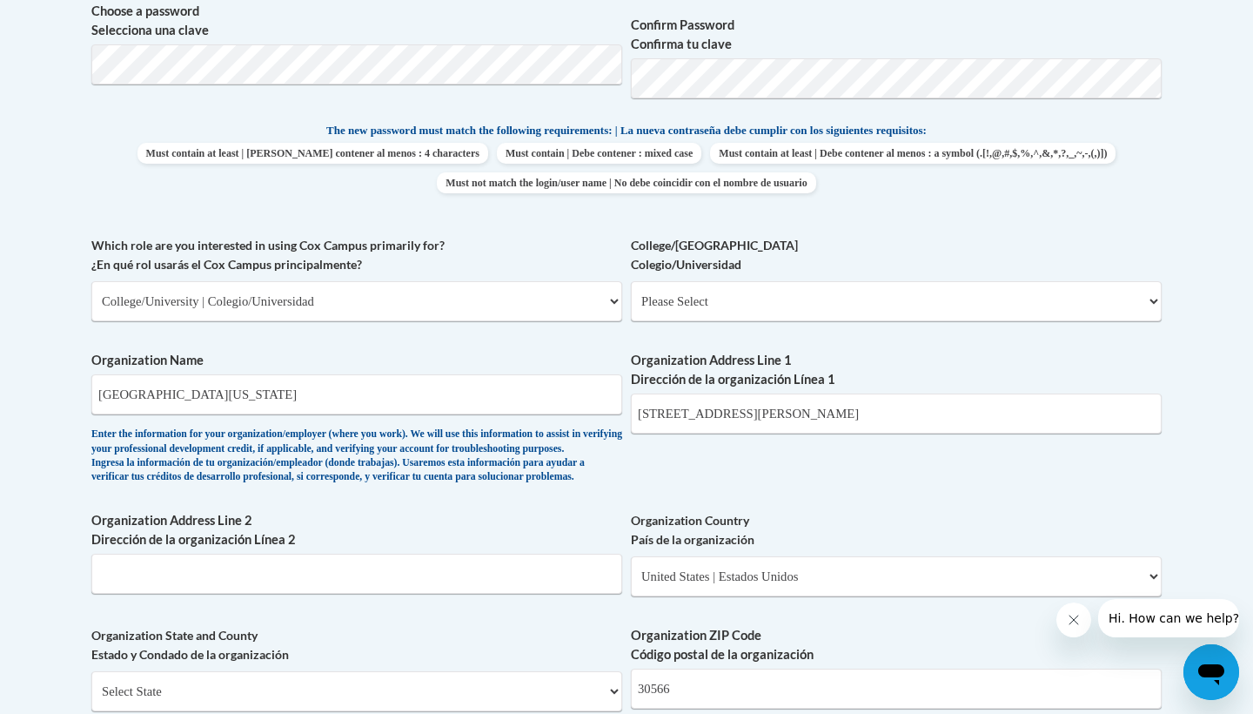
click at [729, 276] on span "College/University Colegio/Universidad Please Select College/University Staff |…" at bounding box center [896, 278] width 531 height 85
select select "99b32b07-cffc-426c-8bf6-0cd77760d84b"
select select "null"
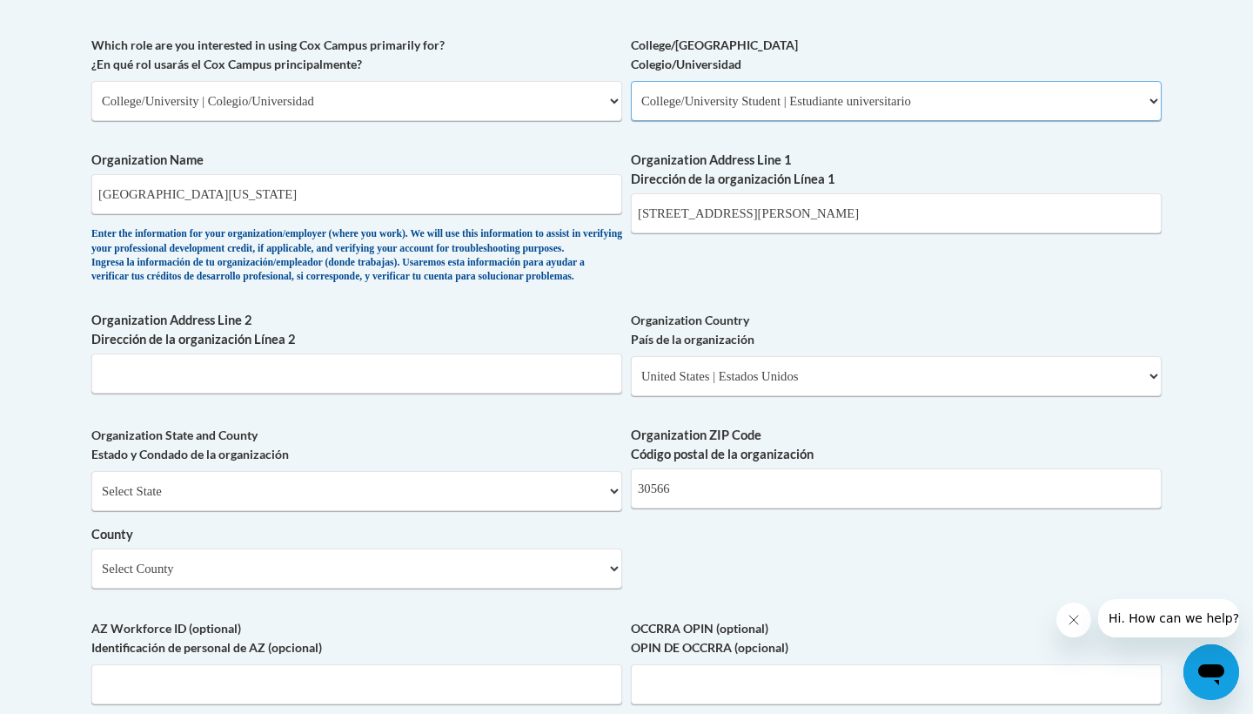
scroll to position [1025, 0]
select select "[US_STATE]"
click at [467, 574] on select "County" at bounding box center [356, 567] width 531 height 40
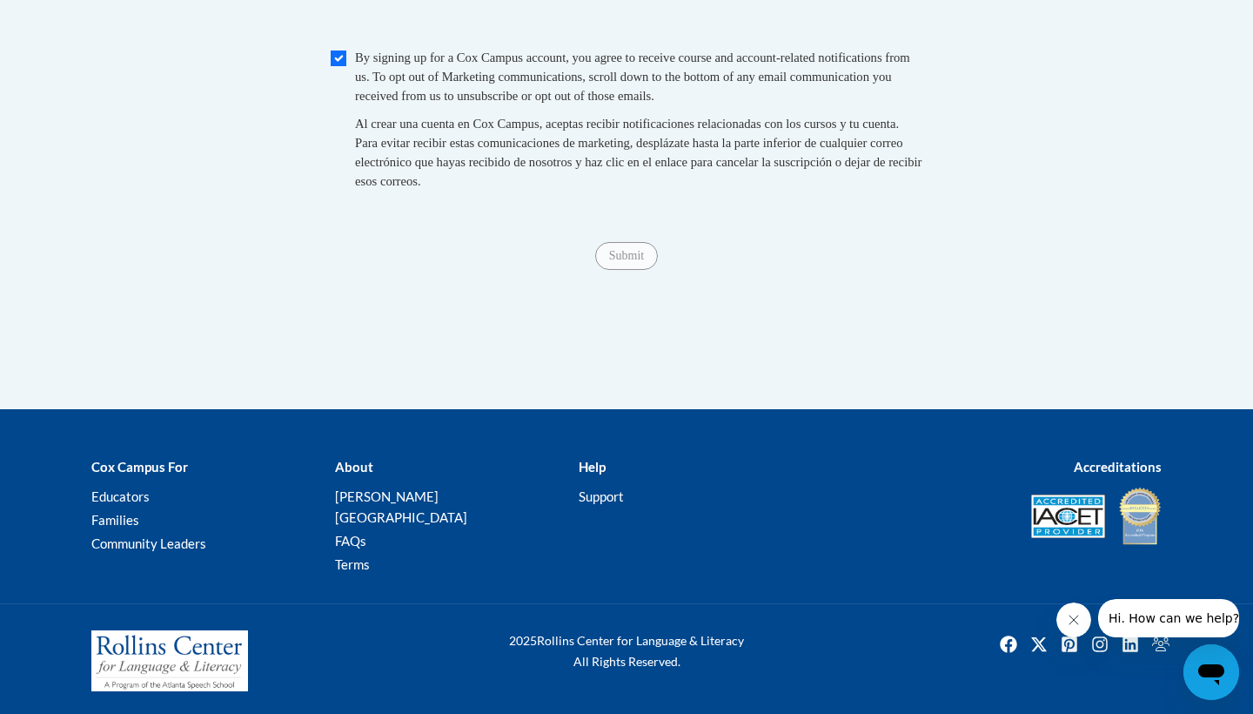
scroll to position [1875, 0]
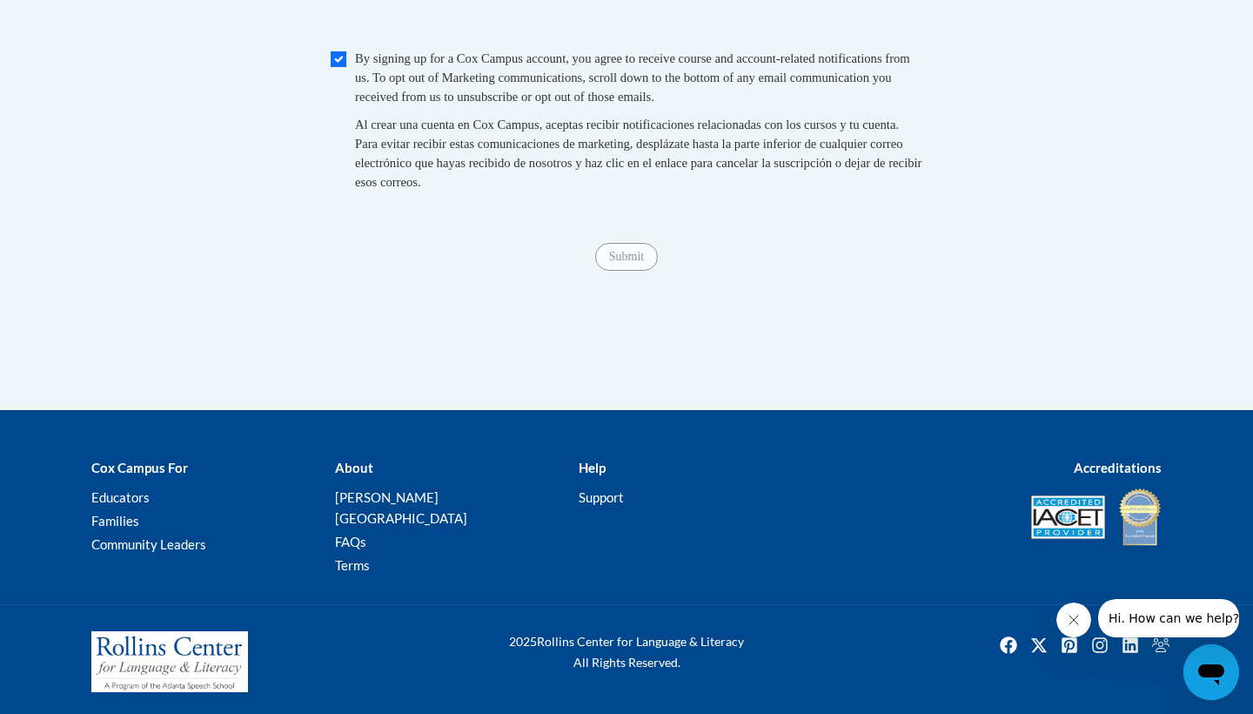
click at [636, 262] on span "Submit" at bounding box center [626, 255] width 63 height 14
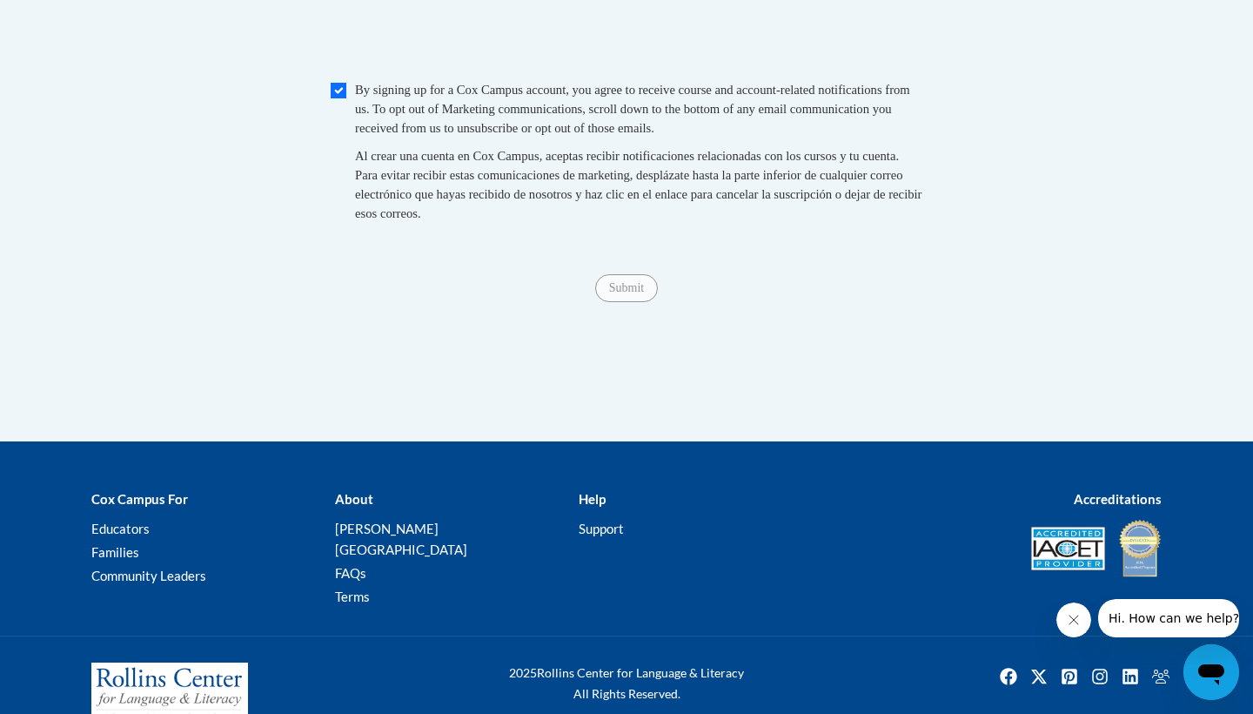
scroll to position [1842, 0]
type input "n/a"
click at [637, 303] on div "Submit Submit" at bounding box center [626, 289] width 1070 height 28
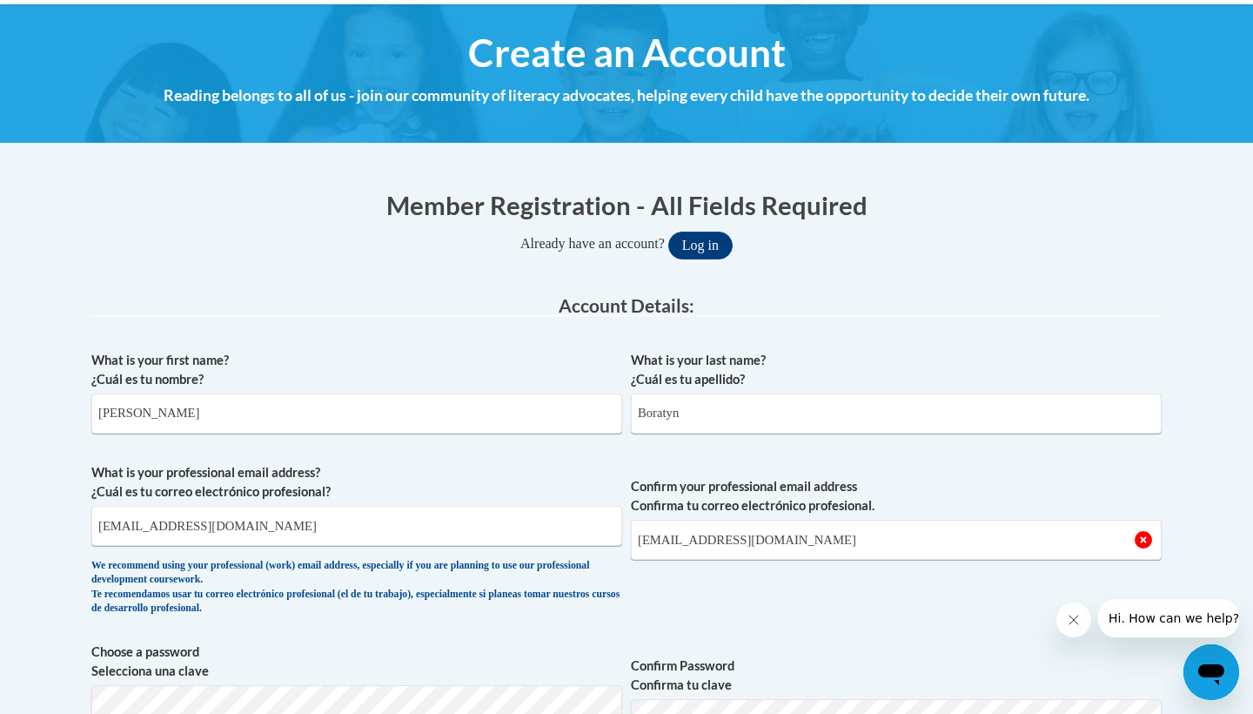
scroll to position [176, 0]
